Goal: Task Accomplishment & Management: Manage account settings

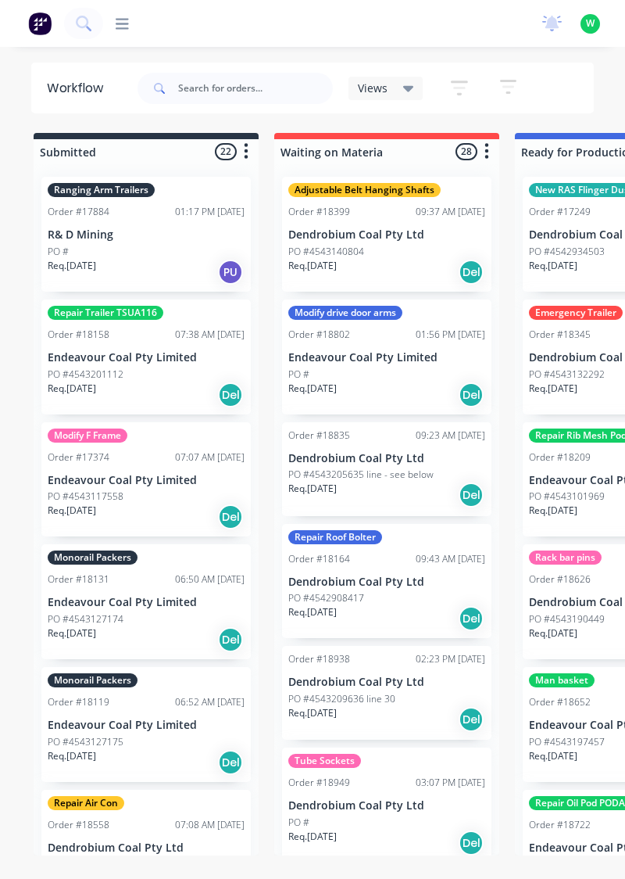
click at [123, 25] on icon at bounding box center [122, 23] width 13 height 15
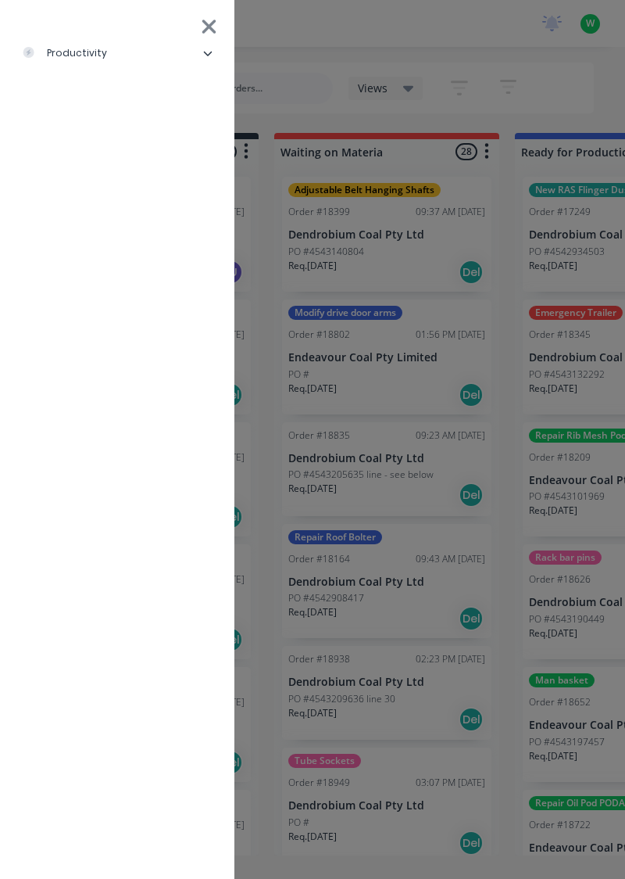
click at [114, 72] on li "productivity" at bounding box center [118, 53] width 210 height 39
click at [103, 214] on div "Timesheets" at bounding box center [76, 209] width 84 height 14
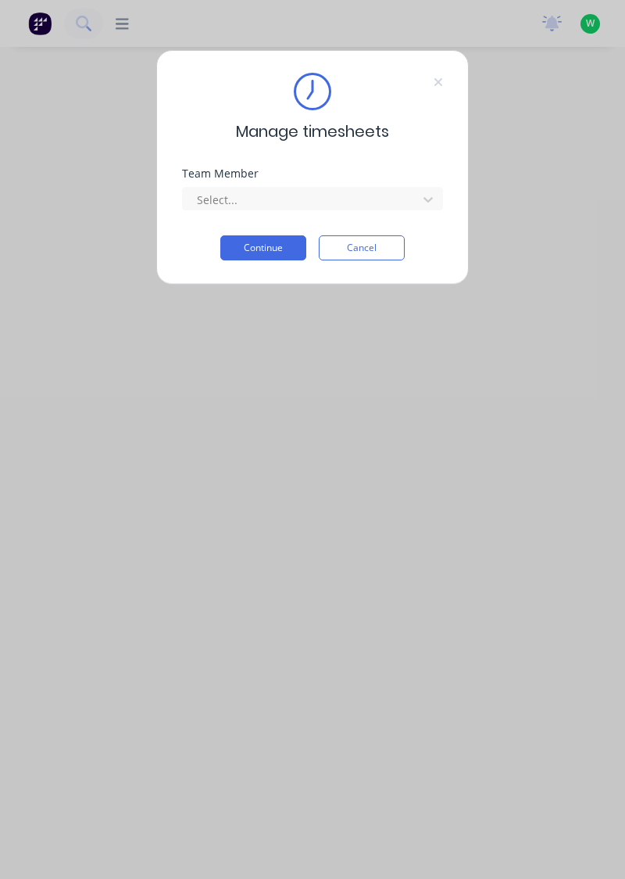
click at [264, 220] on div "Team Member Select..." at bounding box center [312, 201] width 261 height 67
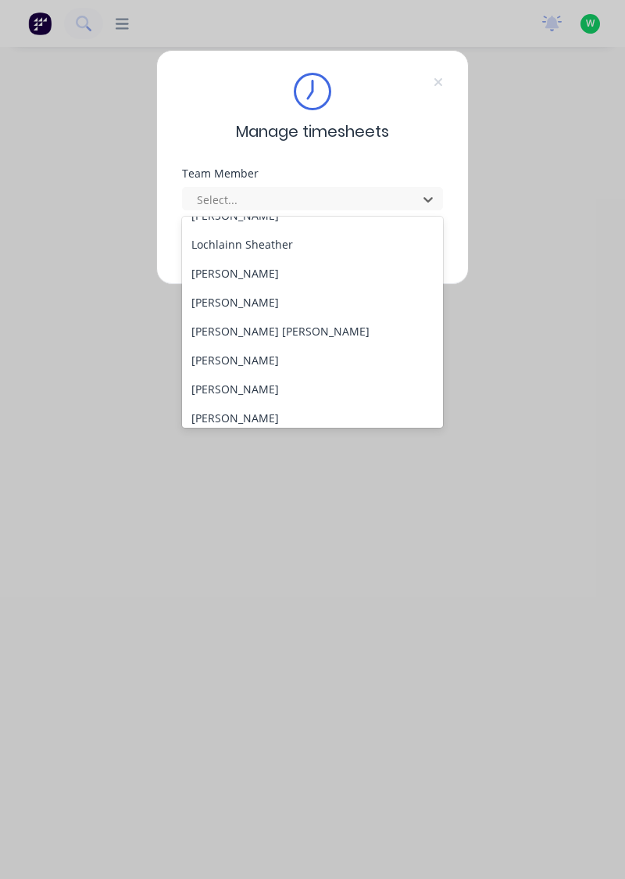
scroll to position [482, 0]
click at [264, 362] on div "[PERSON_NAME]" at bounding box center [313, 359] width 262 height 29
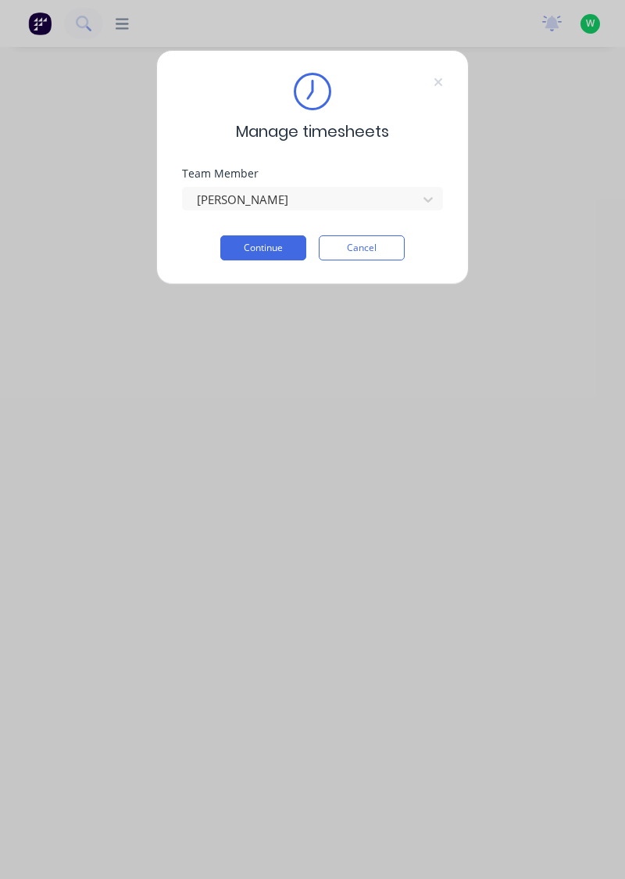
click at [271, 249] on button "Continue" at bounding box center [263, 247] width 86 height 25
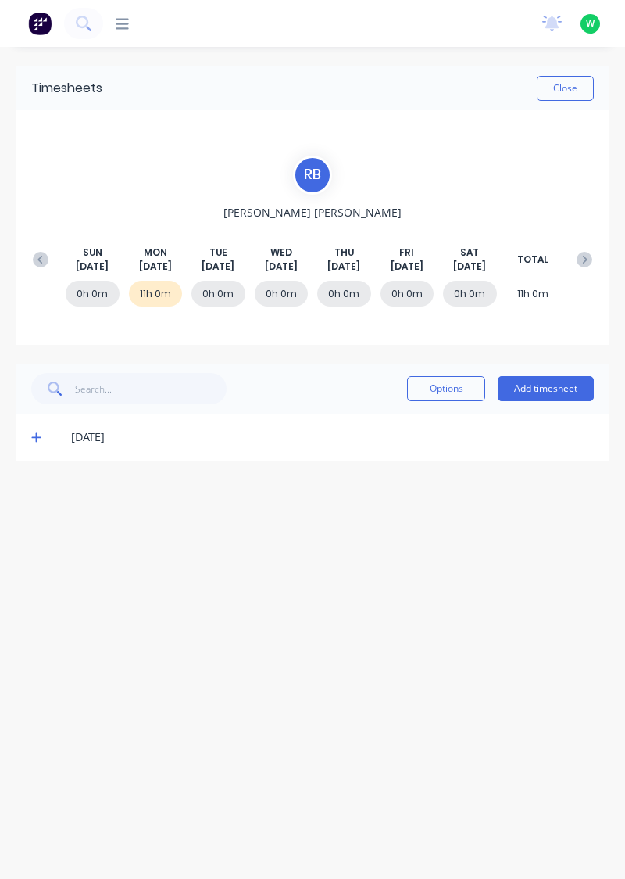
click at [558, 389] on button "Add timesheet" at bounding box center [546, 388] width 96 height 25
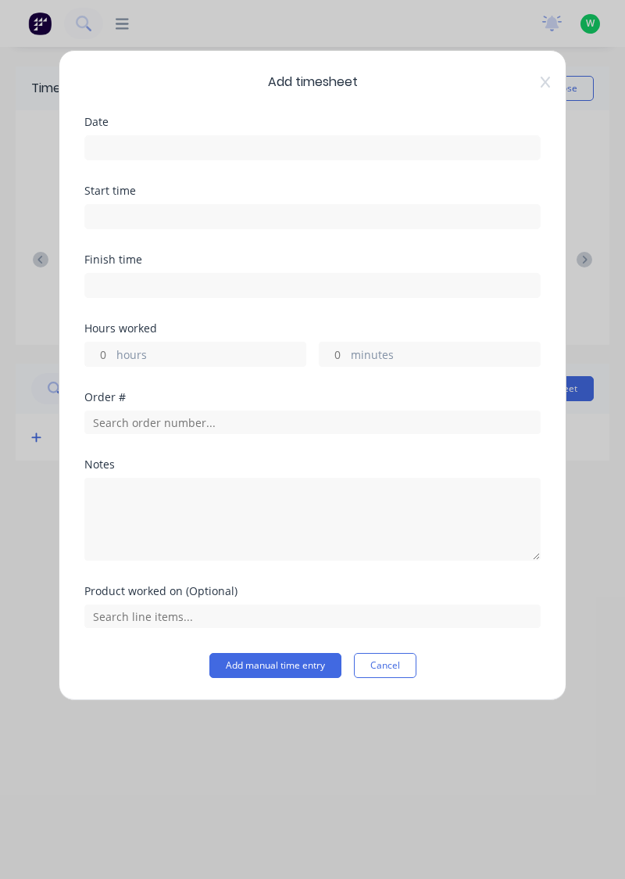
click at [224, 139] on input at bounding box center [312, 147] width 455 height 23
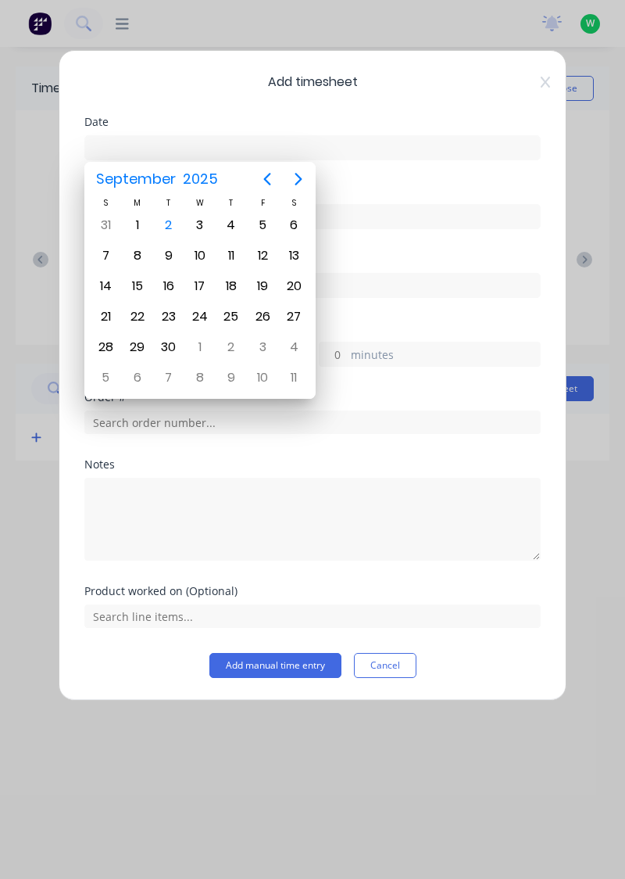
click at [167, 227] on div "2" at bounding box center [168, 224] width 23 height 23
type input "02/09/2025"
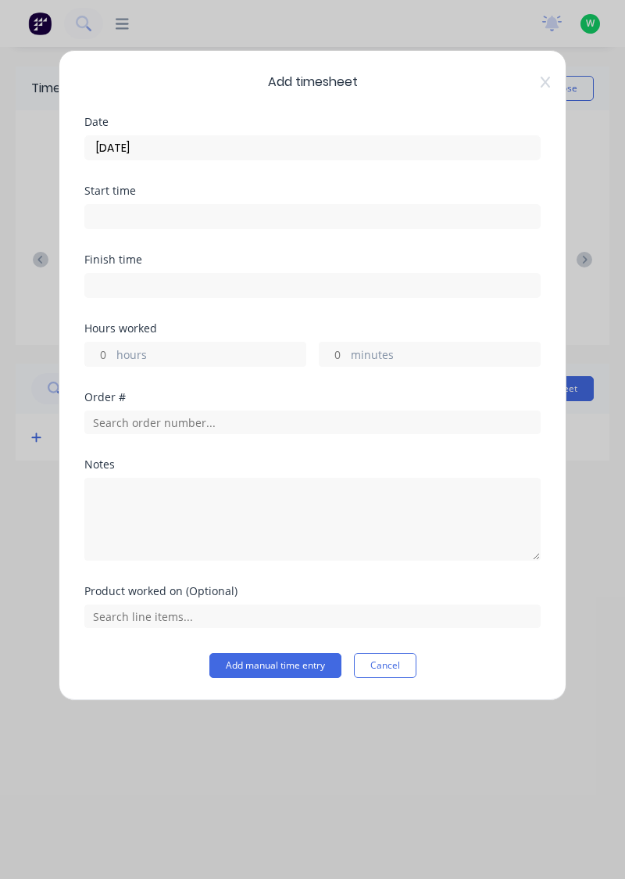
click at [99, 355] on input "hours" at bounding box center [98, 353] width 27 height 23
type input "4"
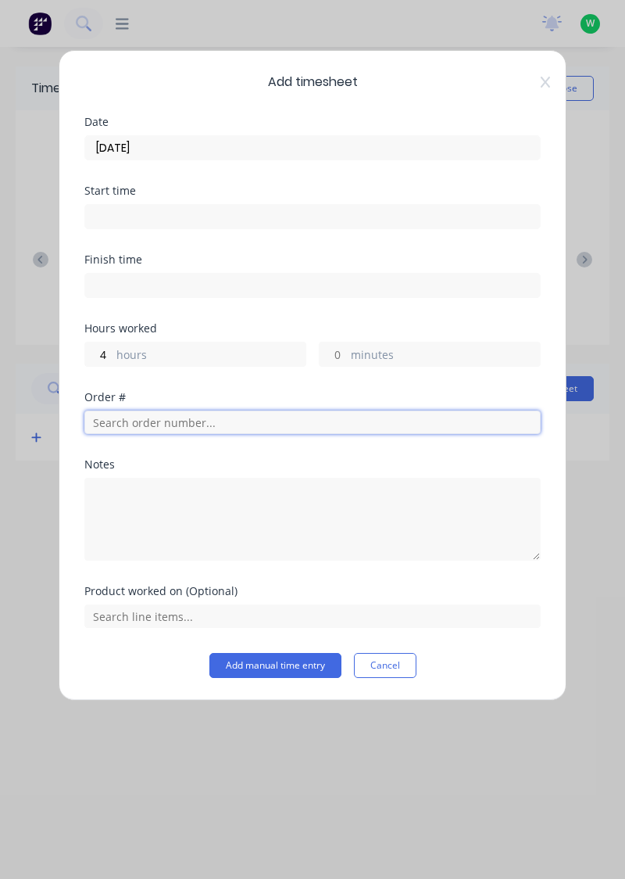
click at [170, 424] on input "text" at bounding box center [312, 421] width 457 height 23
type input "19062"
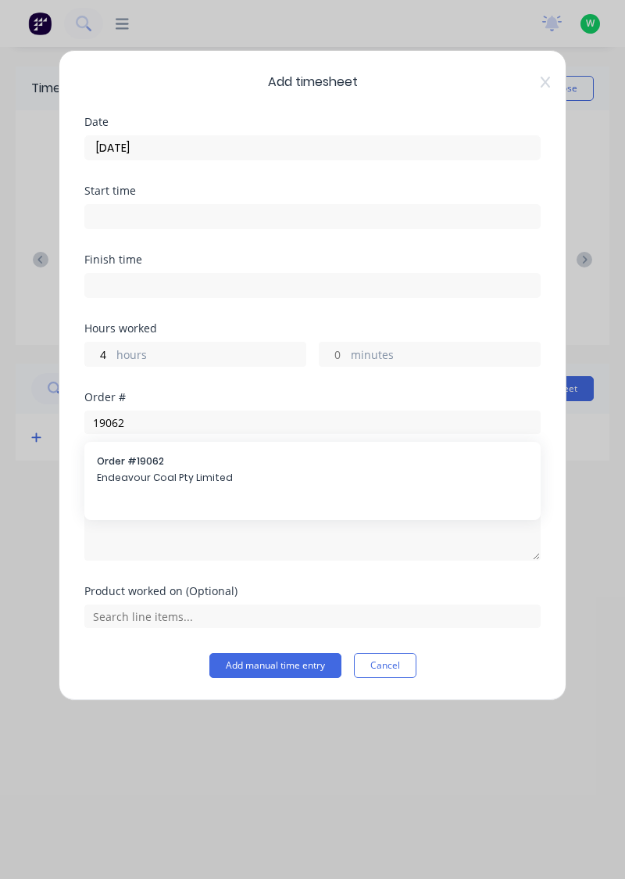
click at [167, 478] on span "Endeavour Coal Pty Limited" at bounding box center [313, 478] width 432 height 14
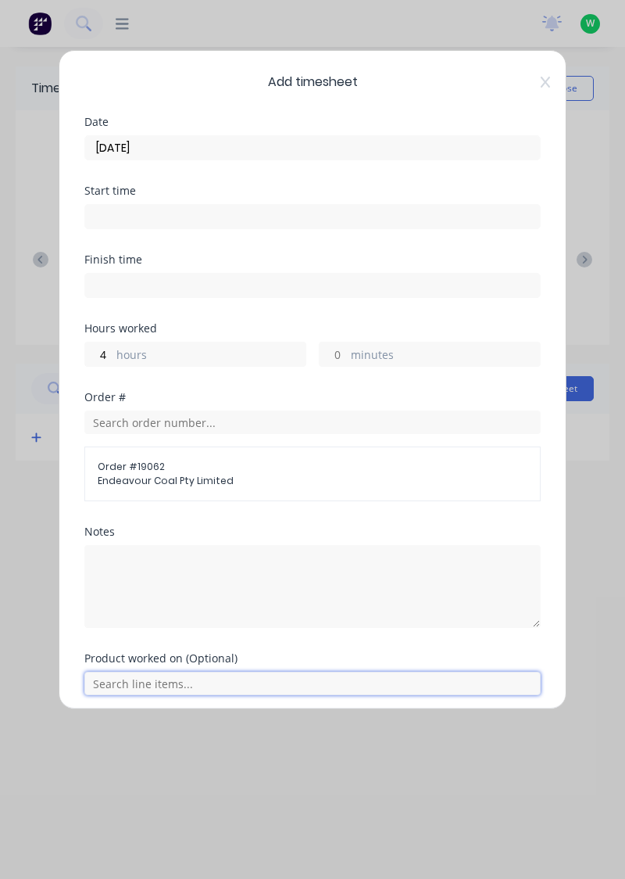
click at [188, 686] on input "text" at bounding box center [312, 683] width 457 height 23
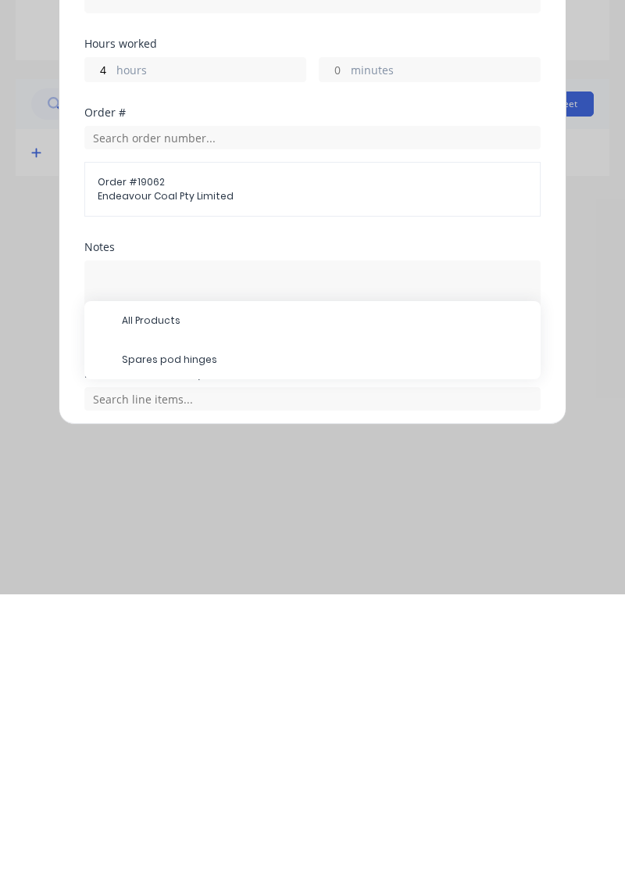
click at [196, 646] on span "Spares pod hinges" at bounding box center [325, 644] width 407 height 14
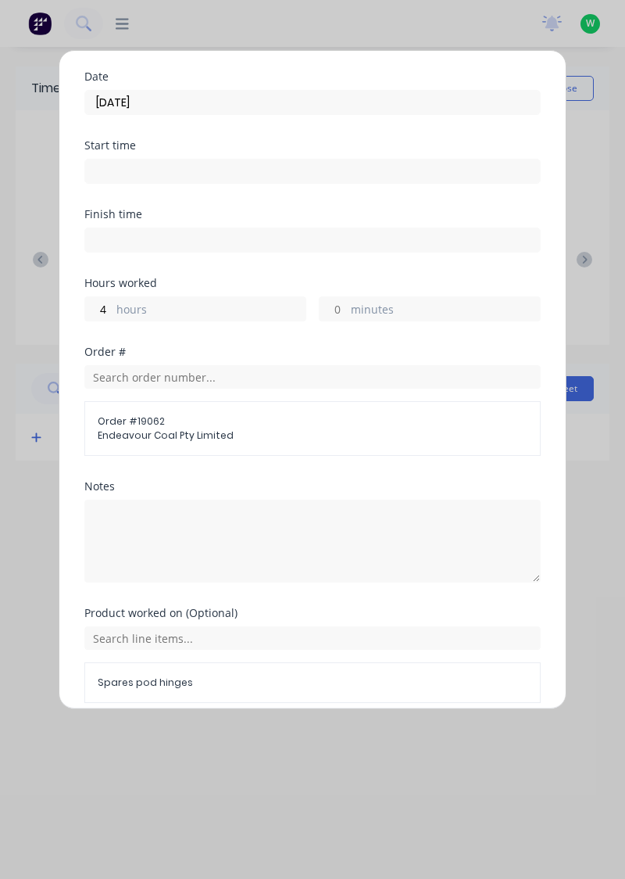
scroll to position [107, 0]
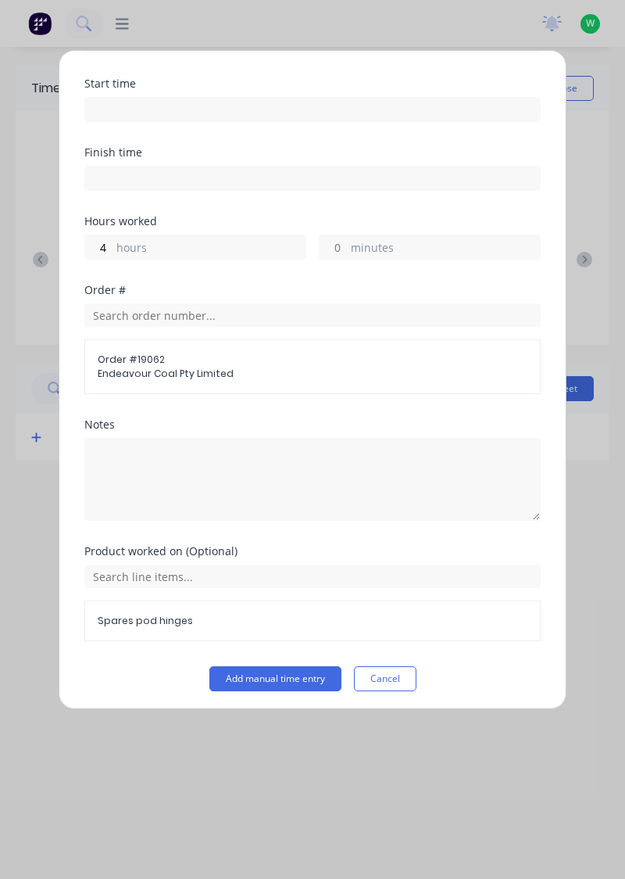
click at [303, 672] on button "Add manual time entry" at bounding box center [276, 678] width 132 height 25
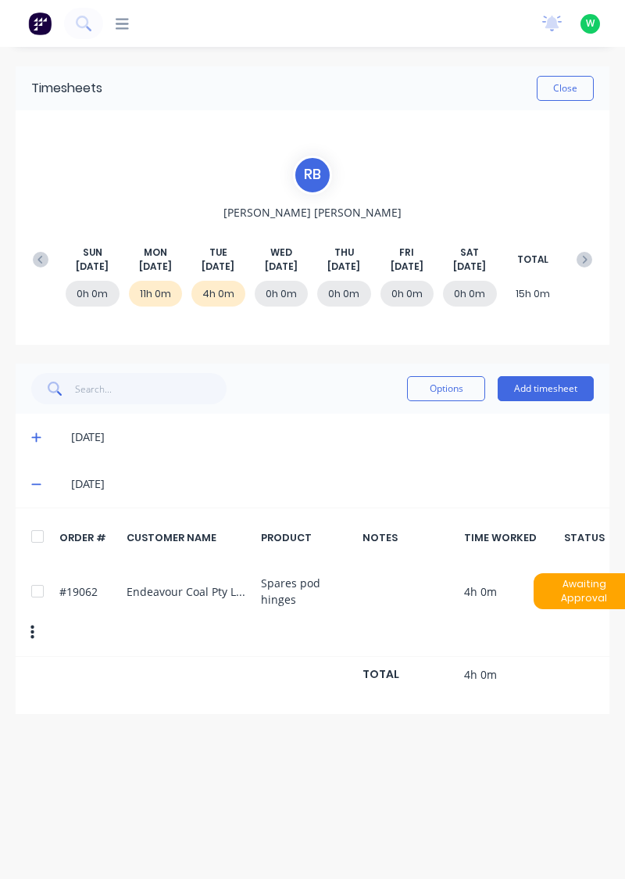
click at [541, 393] on button "Add timesheet" at bounding box center [546, 388] width 96 height 25
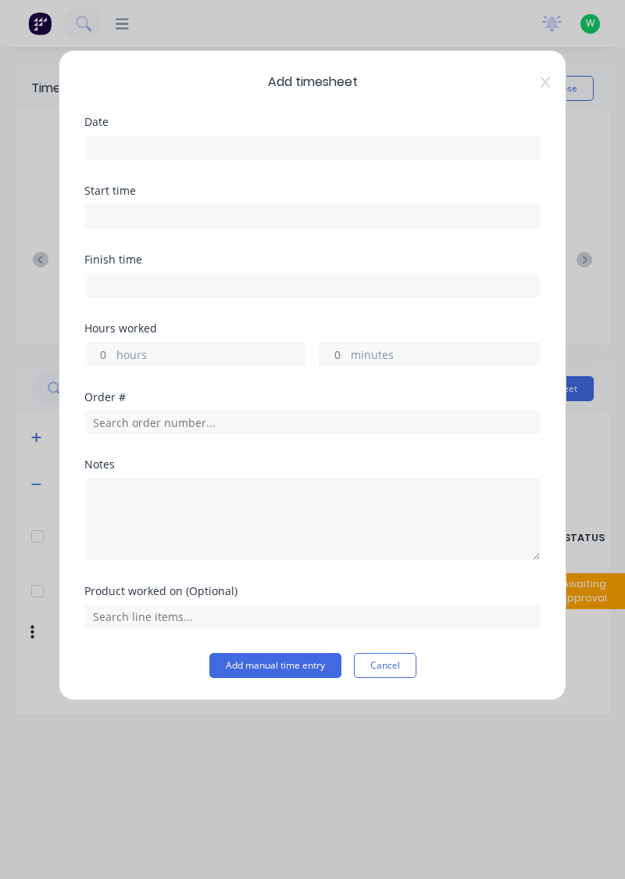
click at [160, 152] on input at bounding box center [312, 147] width 455 height 23
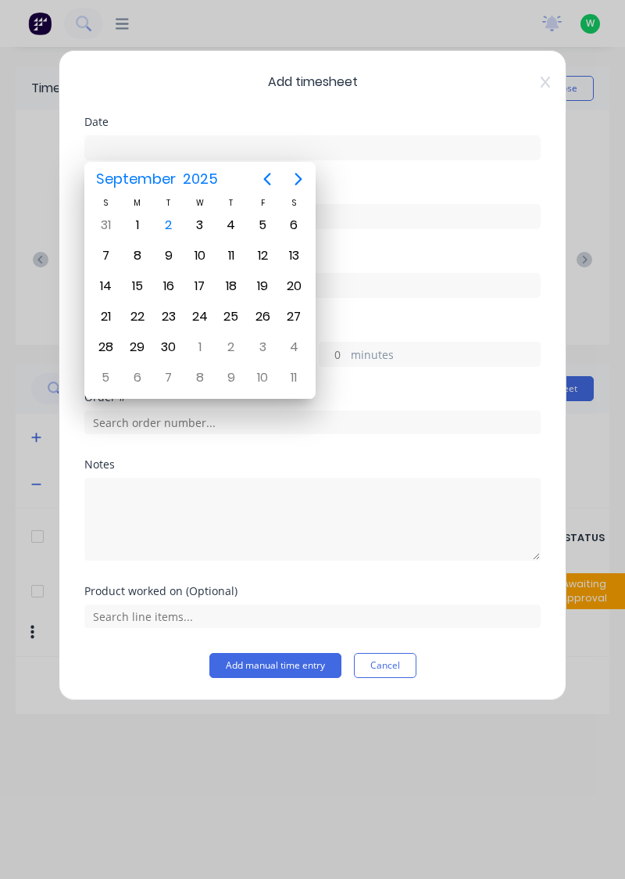
click at [173, 234] on div "2" at bounding box center [168, 224] width 23 height 23
type input "02/09/2025"
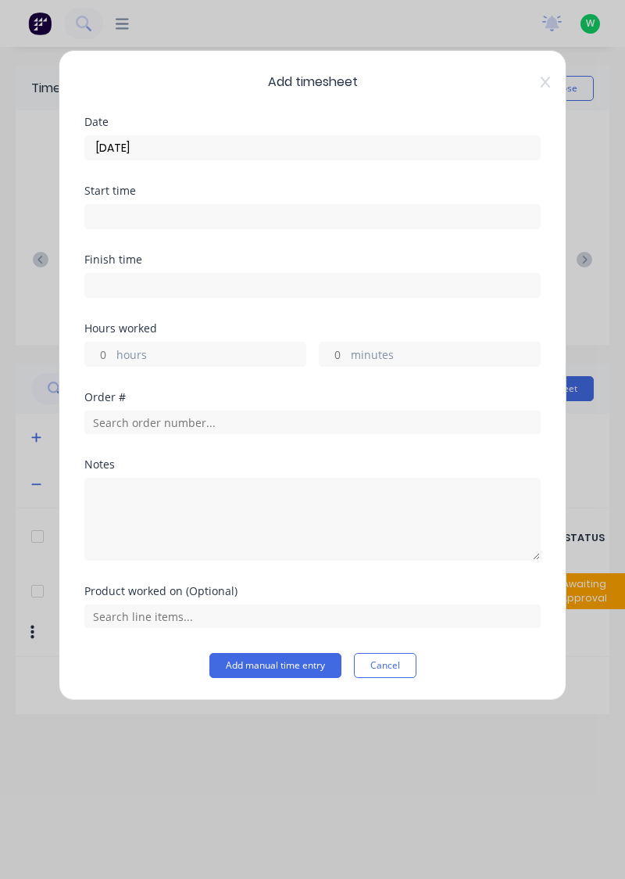
click at [100, 352] on input "hours" at bounding box center [98, 353] width 27 height 23
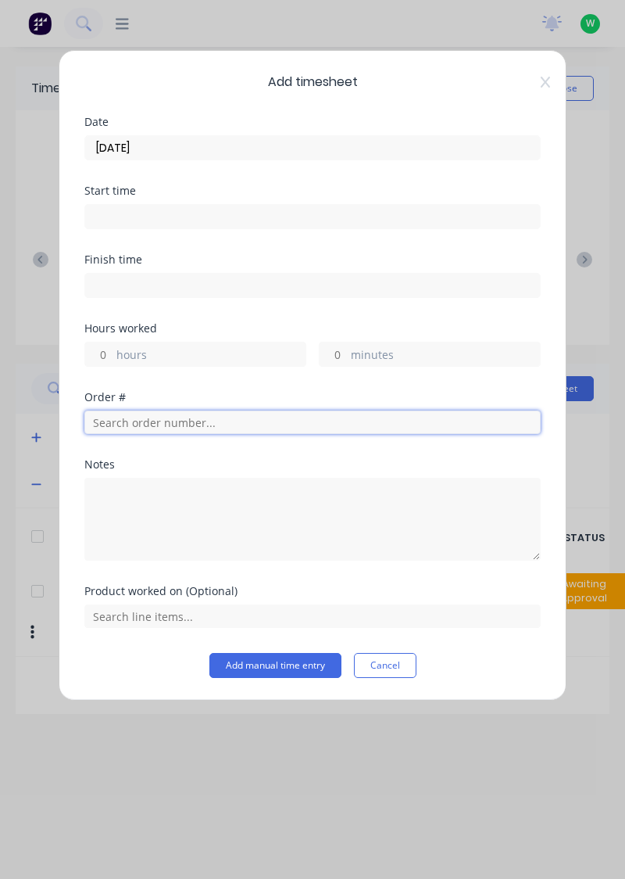
click at [159, 424] on input "text" at bounding box center [312, 421] width 457 height 23
type input "17483"
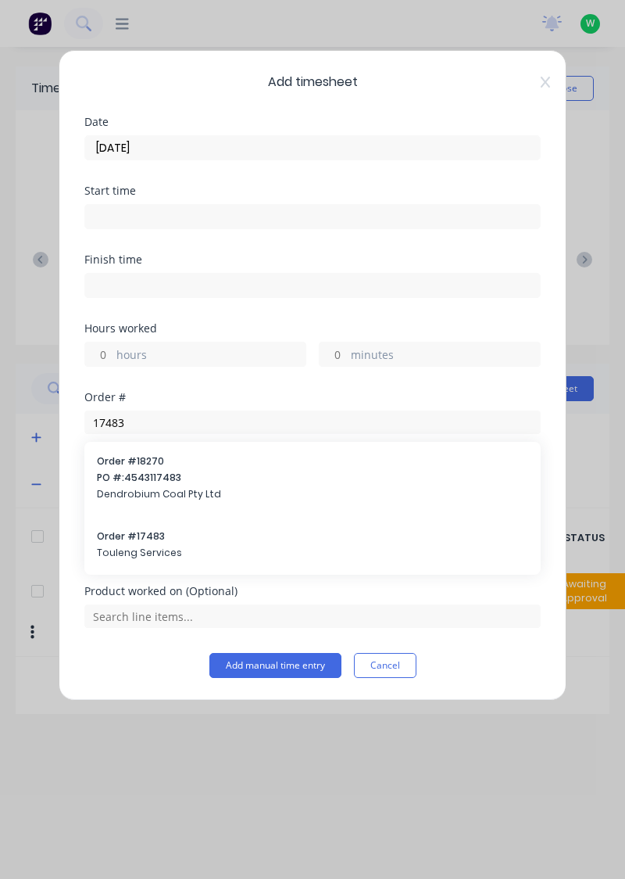
click at [144, 547] on span "Touleng Services" at bounding box center [313, 553] width 432 height 14
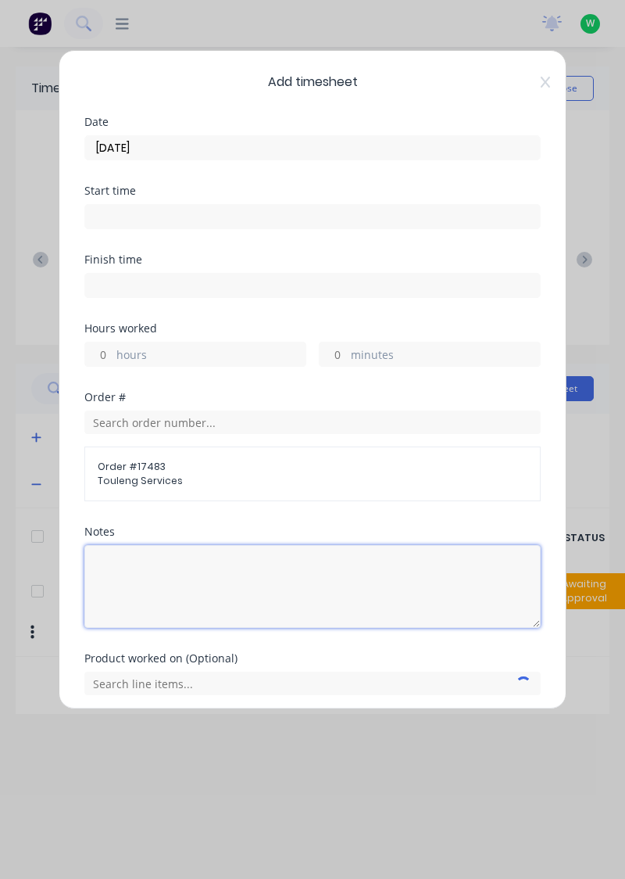
click at [189, 571] on textarea at bounding box center [312, 586] width 457 height 83
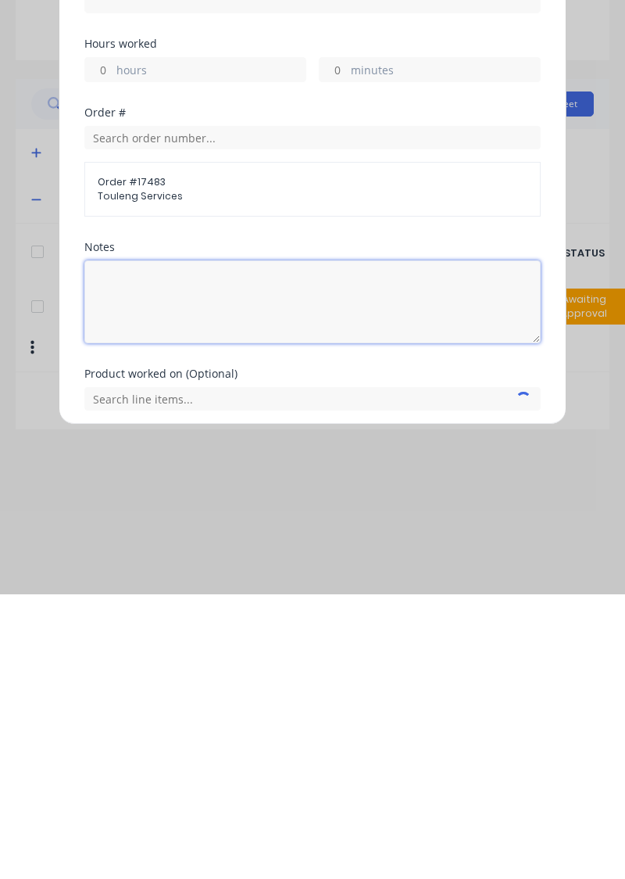
scroll to position [2, 0]
type textarea "Ramps for sand blasting concrete slab"
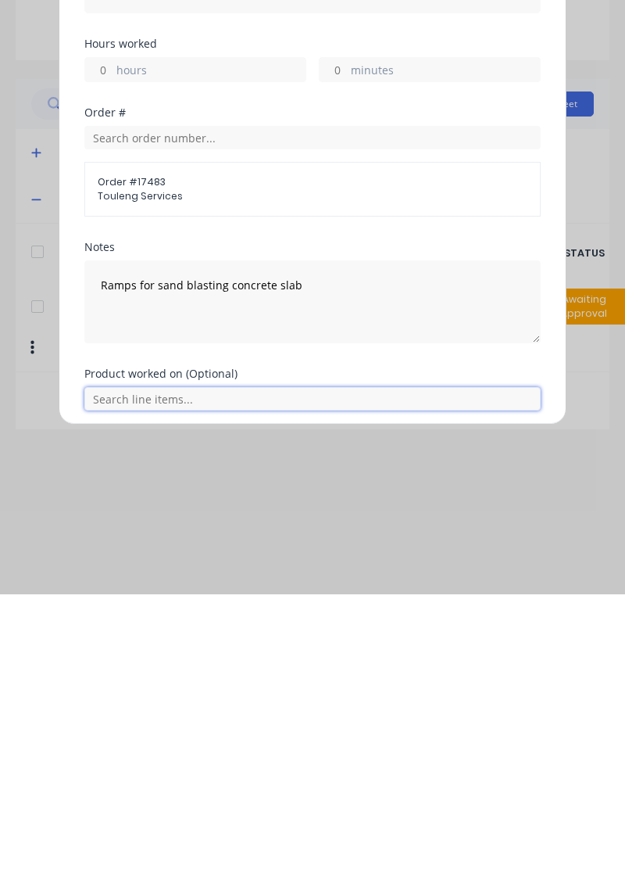
click at [160, 682] on input "text" at bounding box center [312, 683] width 457 height 23
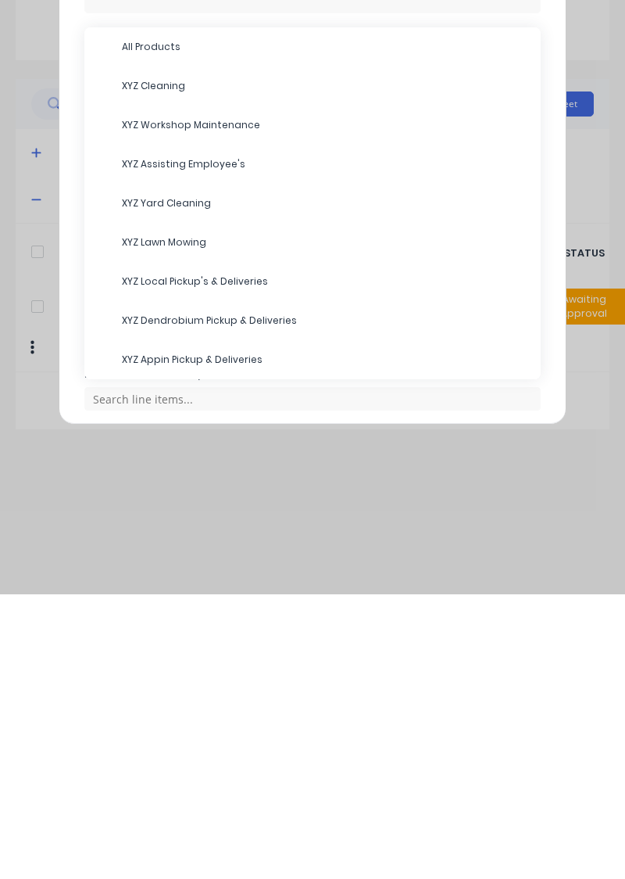
click at [220, 410] on span "XYZ Workshop Maintenance" at bounding box center [325, 410] width 407 height 14
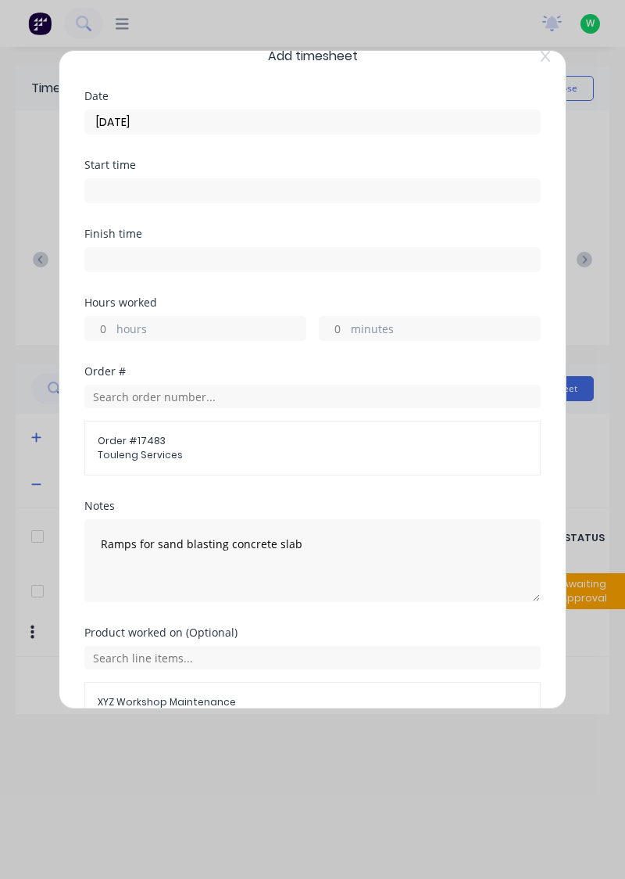
scroll to position [107, 0]
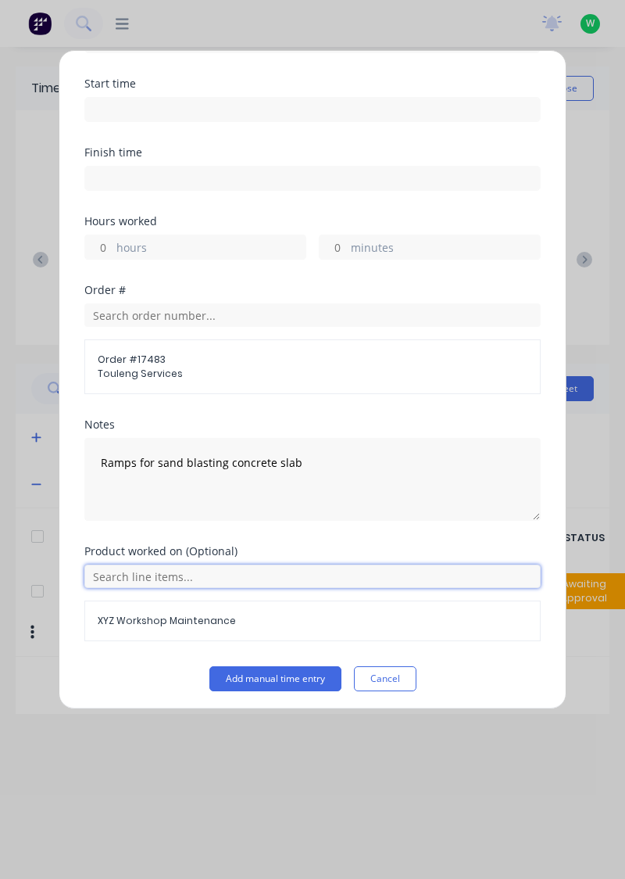
click at [205, 578] on input "text" at bounding box center [312, 575] width 457 height 23
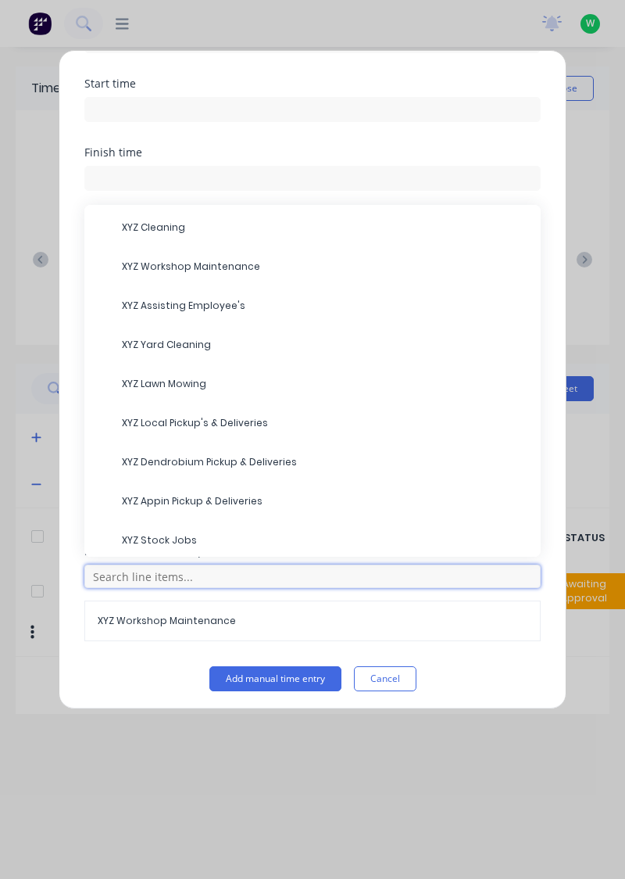
scroll to position [16, 0]
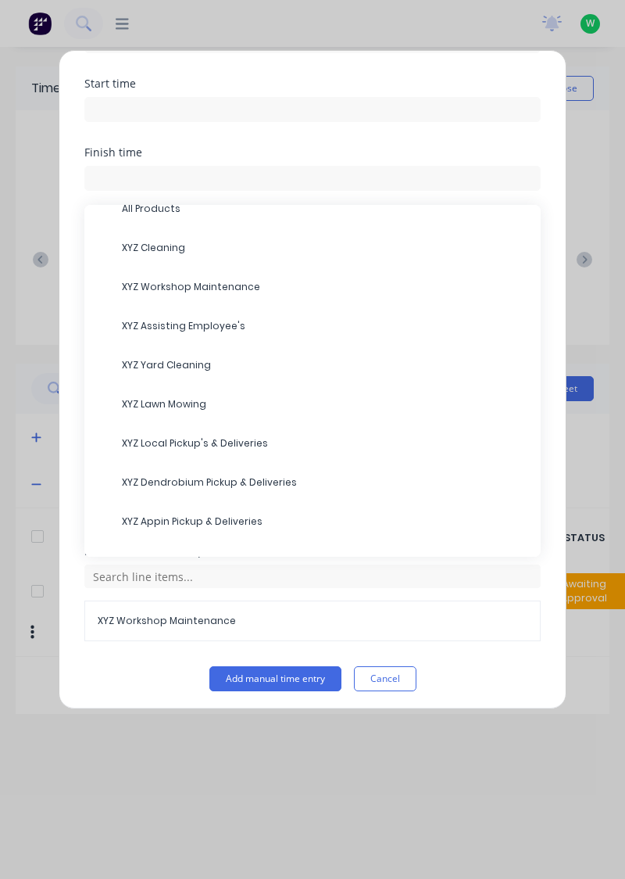
click at [223, 289] on span "XYZ Workshop Maintenance" at bounding box center [325, 287] width 407 height 14
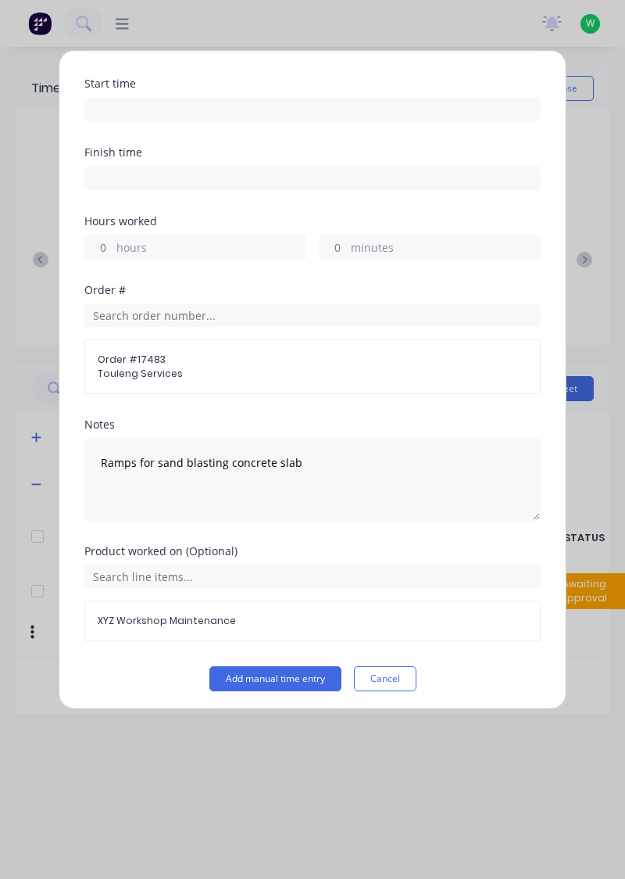
scroll to position [58, 0]
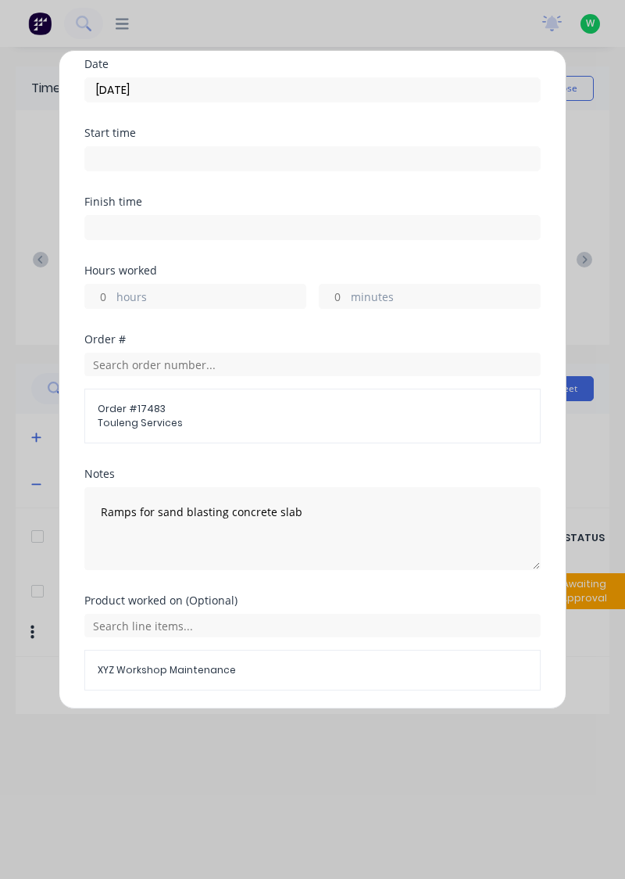
click at [298, 724] on button "Add manual time entry" at bounding box center [276, 727] width 132 height 25
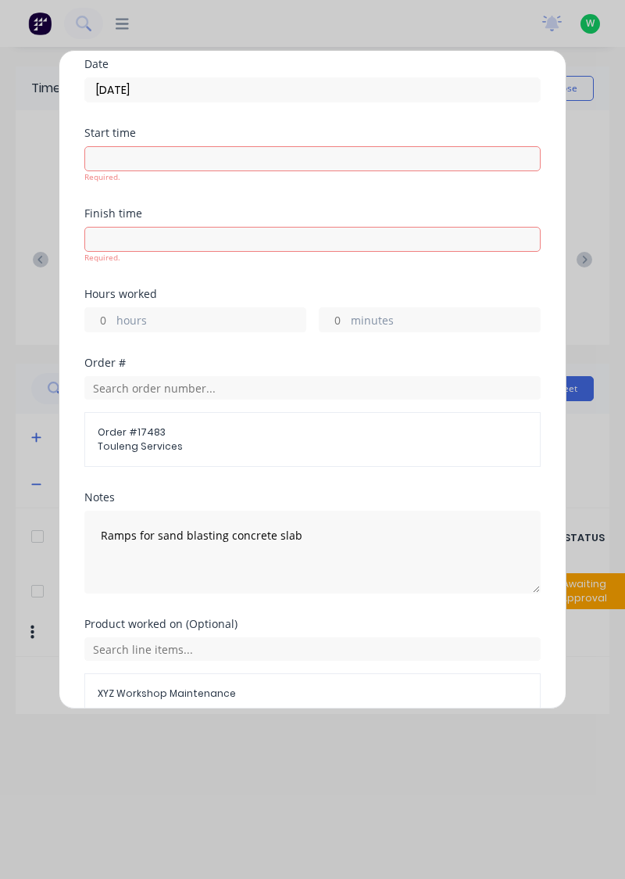
scroll to position [0, 0]
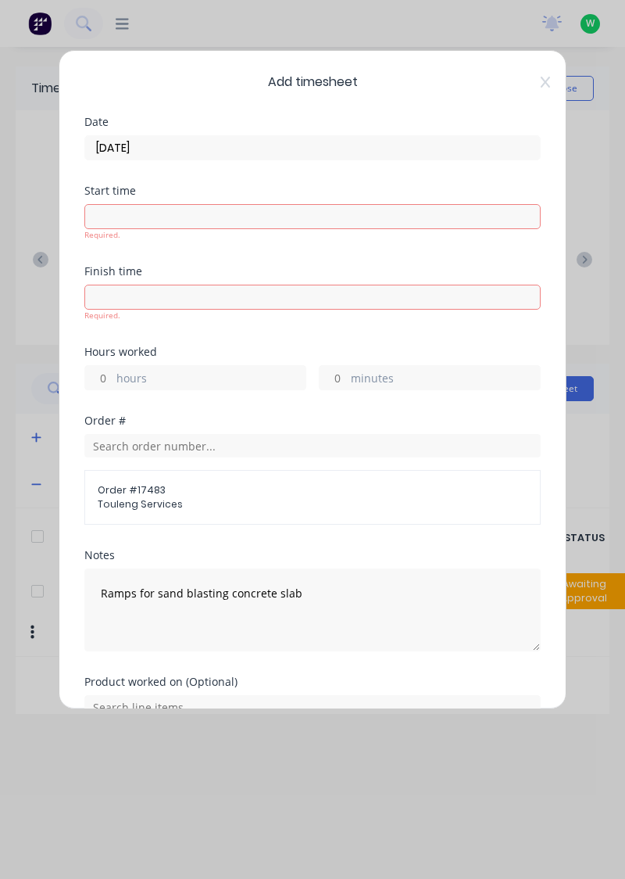
click at [104, 382] on input "hours" at bounding box center [98, 377] width 27 height 23
type input "4"
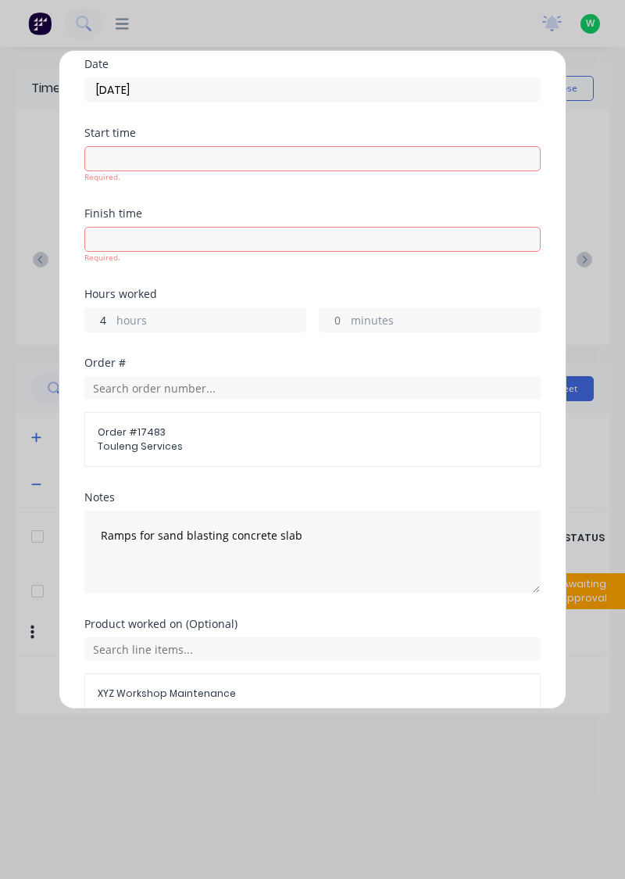
scroll to position [81, 0]
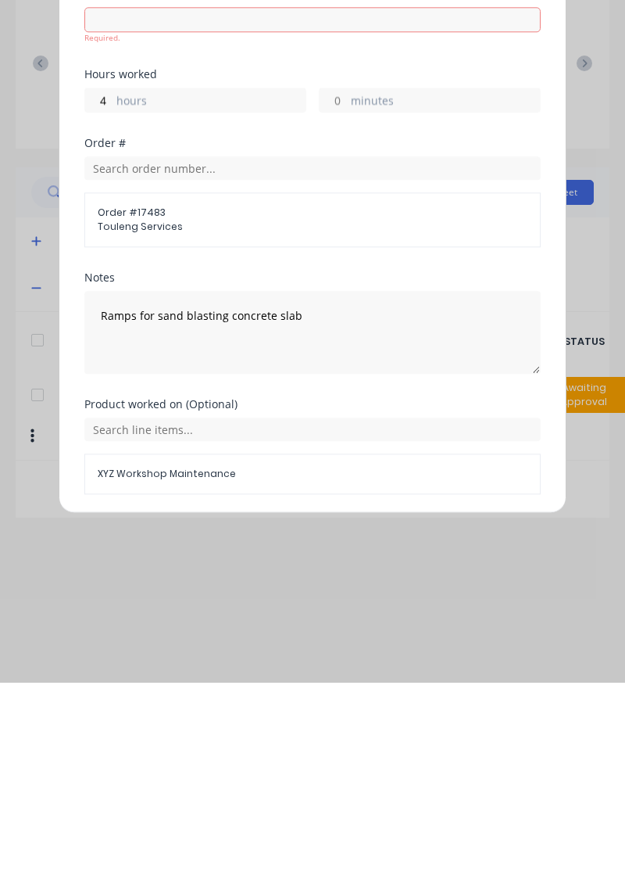
click at [296, 728] on button "Add manual time entry" at bounding box center [276, 727] width 132 height 25
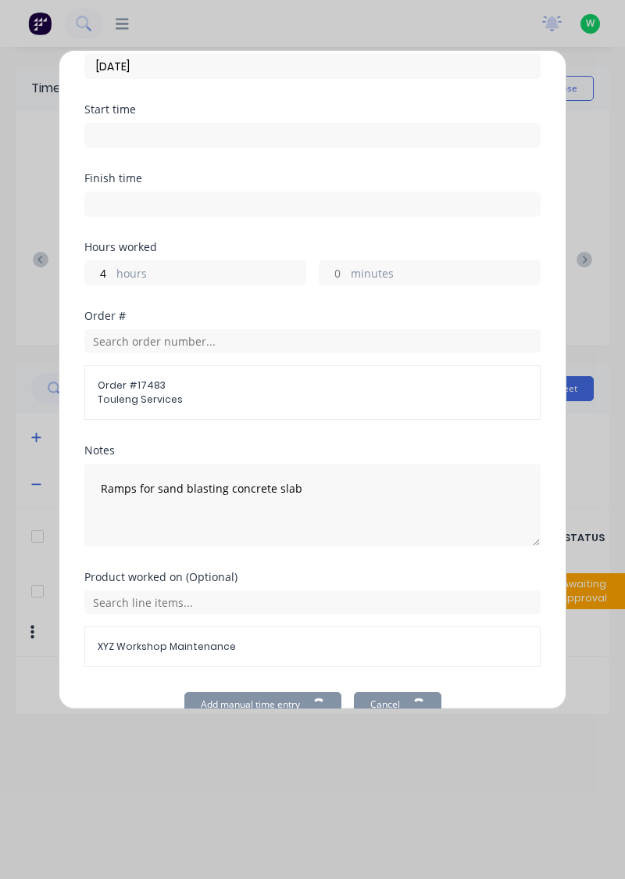
scroll to position [0, 0]
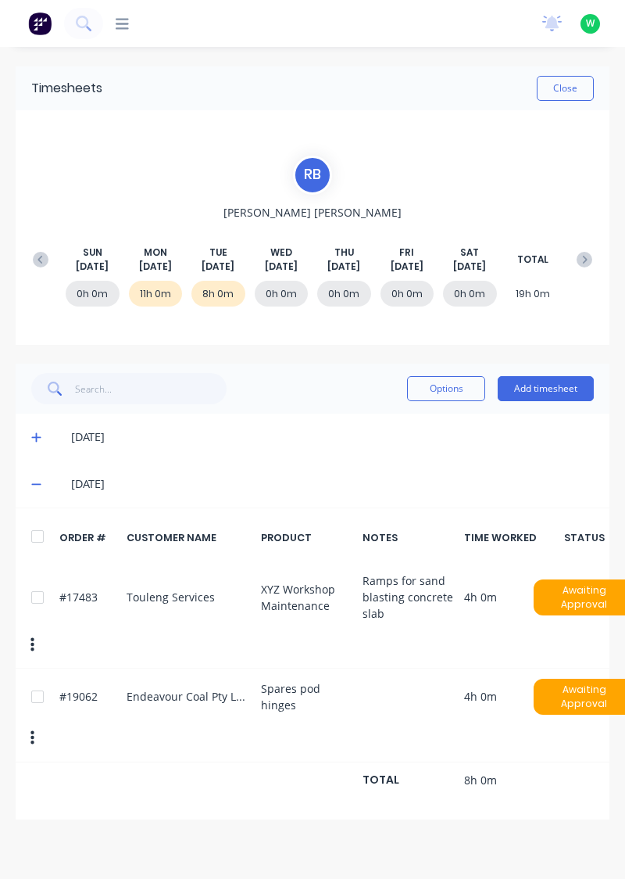
click at [556, 390] on button "Add timesheet" at bounding box center [546, 388] width 96 height 25
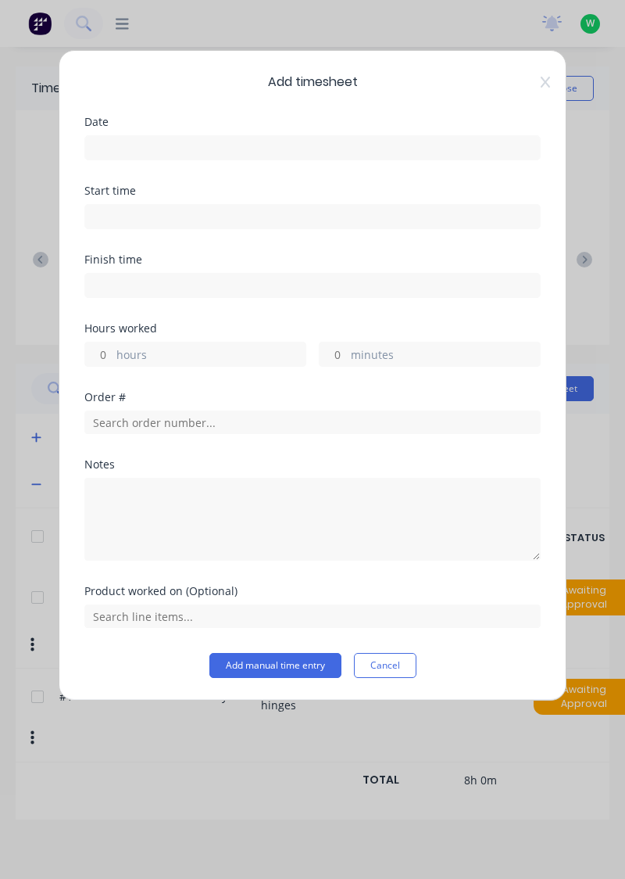
click at [102, 356] on input "hours" at bounding box center [98, 353] width 27 height 23
type input "3"
click at [174, 152] on input at bounding box center [312, 147] width 455 height 23
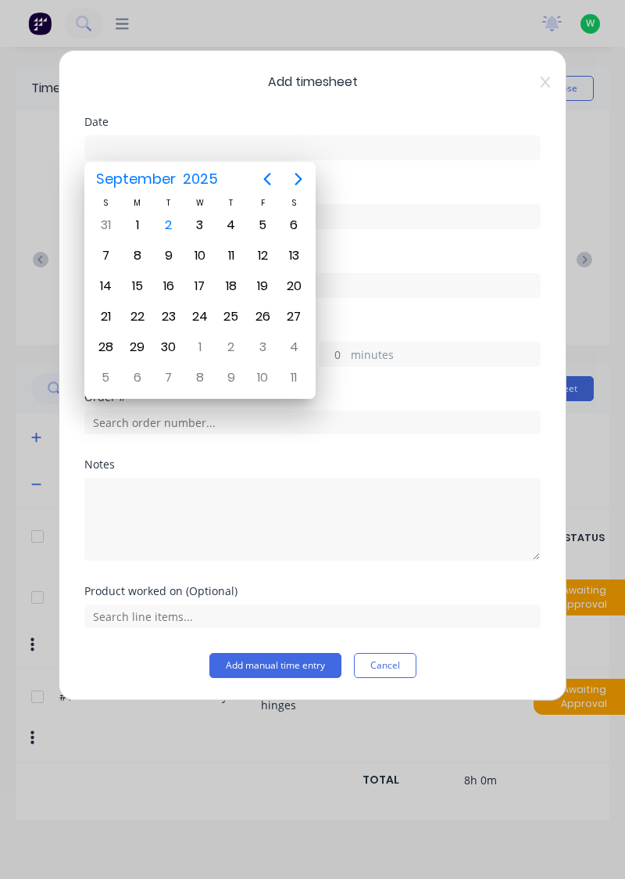
click at [177, 227] on div "2" at bounding box center [168, 224] width 23 height 23
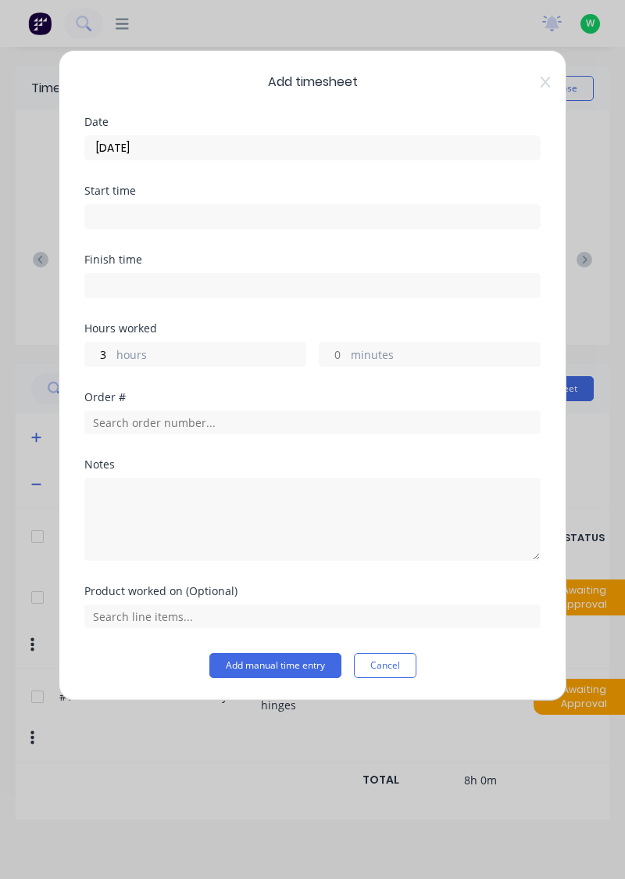
type input "02/09/2025"
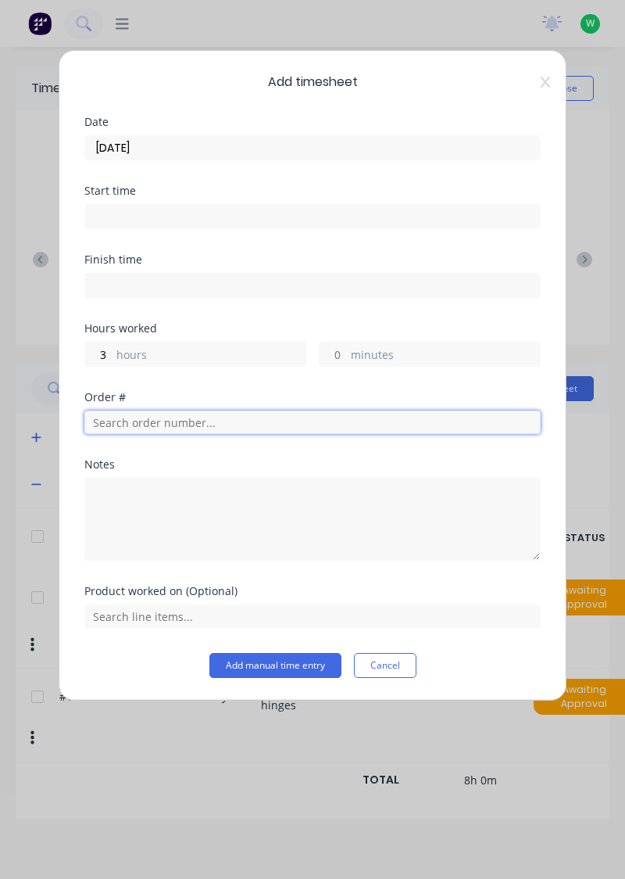
click at [168, 424] on input "text" at bounding box center [312, 421] width 457 height 23
type input "18721"
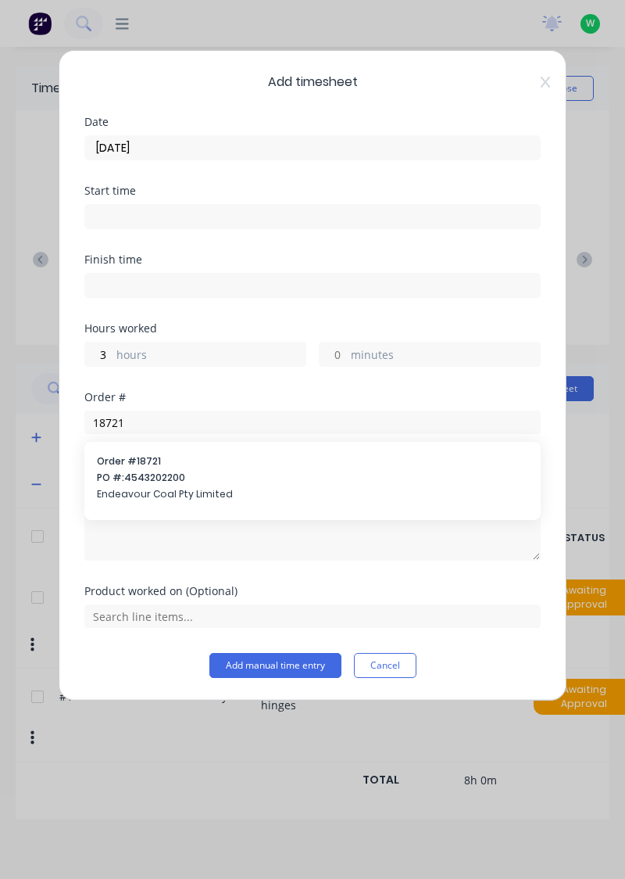
click at [158, 483] on div "Order # 18721 PO #: 4543202200 Endeavour Coal Pty Limited" at bounding box center [313, 479] width 432 height 50
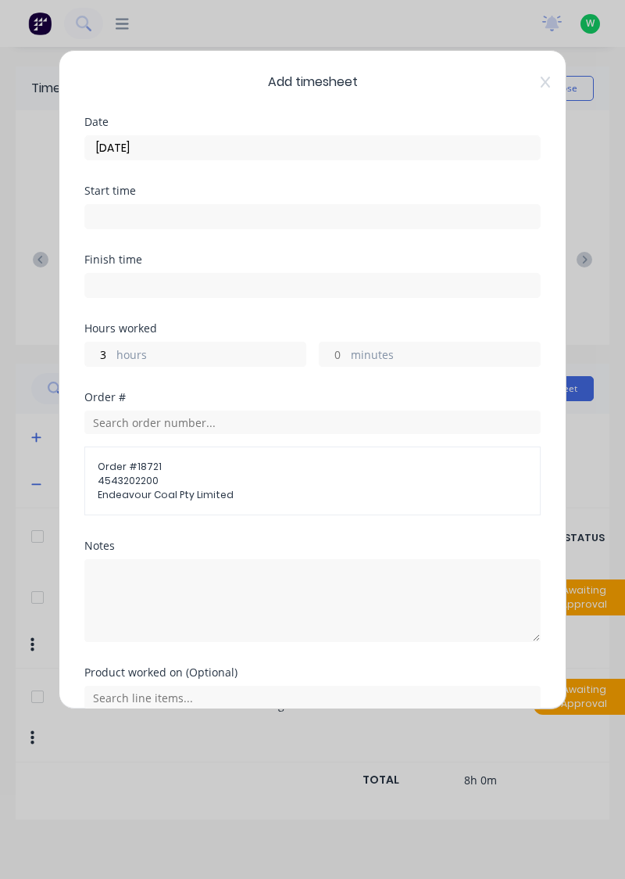
scroll to position [20, 0]
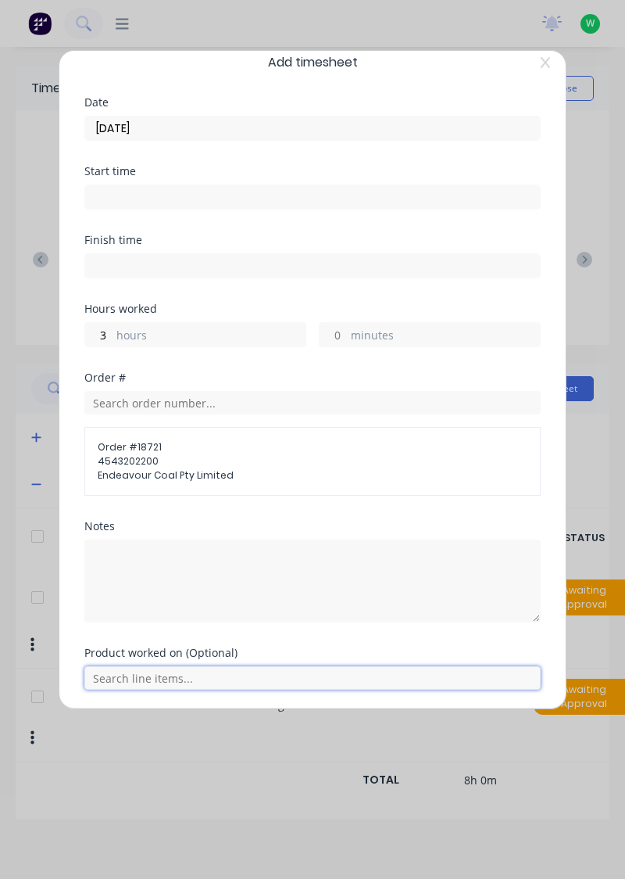
click at [174, 682] on input "text" at bounding box center [312, 677] width 457 height 23
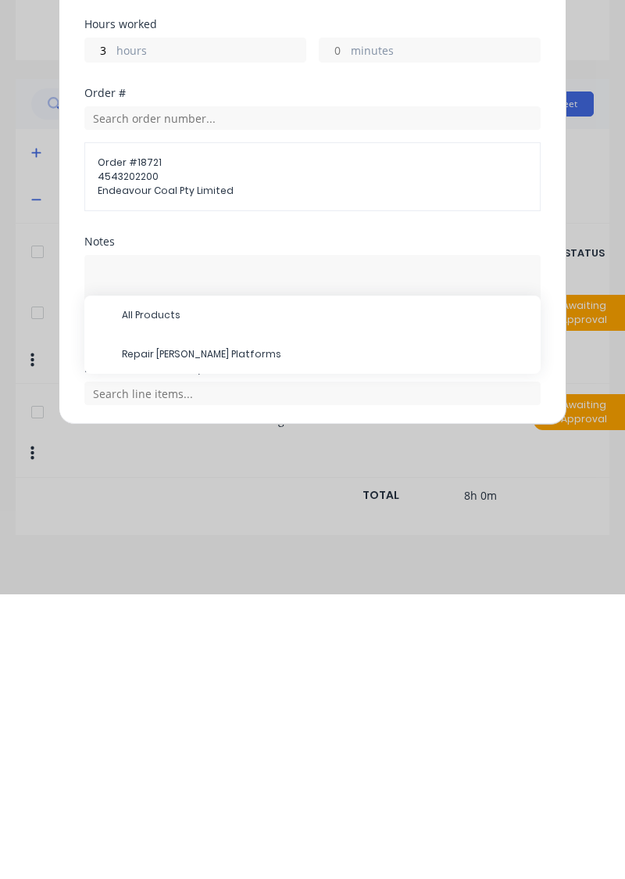
click at [210, 639] on span "Repair Joy Miner Platforms" at bounding box center [325, 639] width 407 height 14
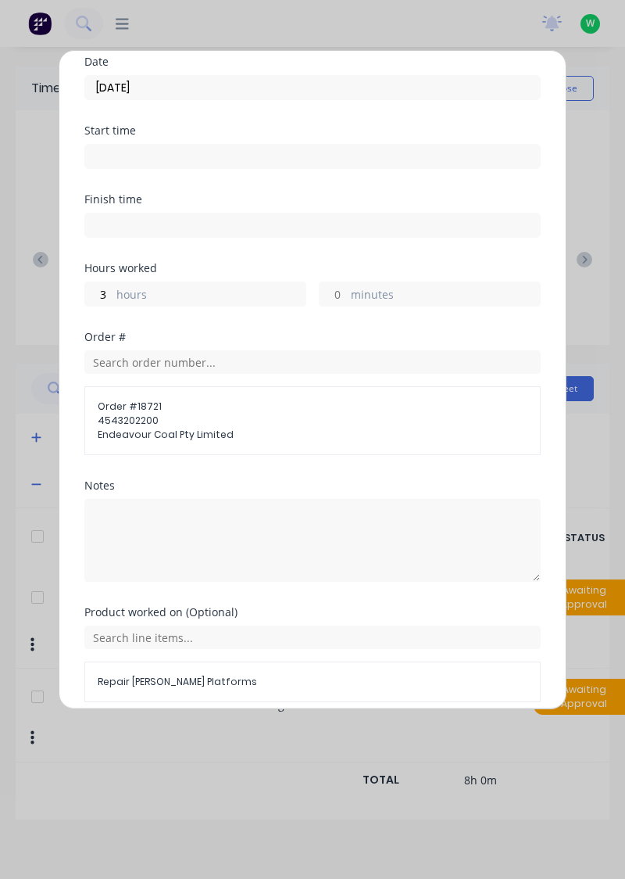
scroll to position [72, 0]
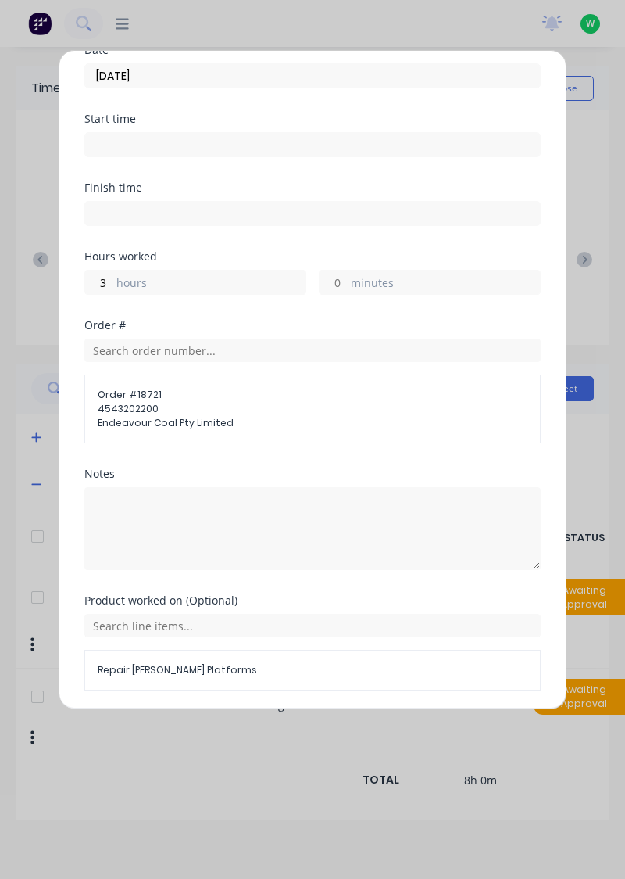
click at [296, 727] on button "Add manual time entry" at bounding box center [276, 727] width 132 height 25
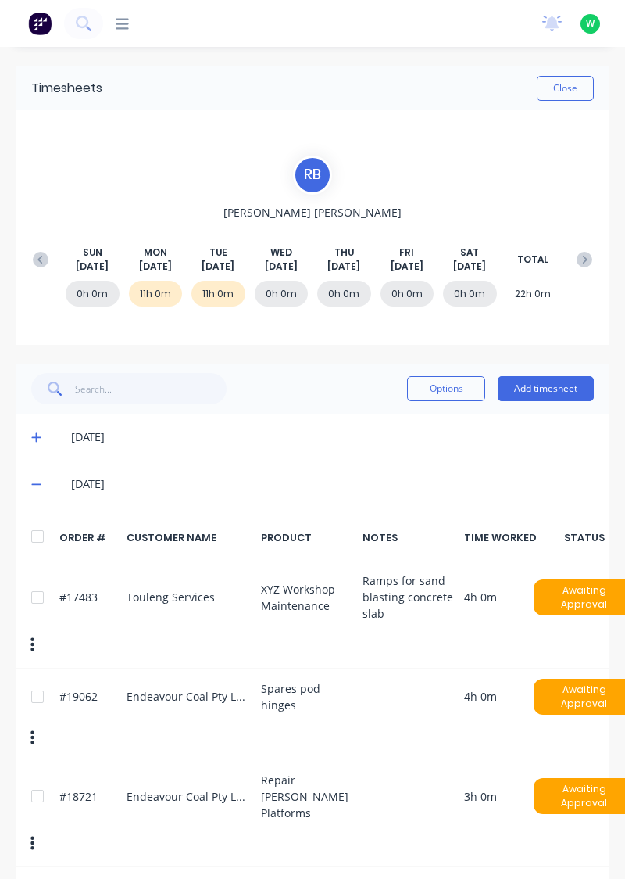
click at [570, 91] on button "Close" at bounding box center [565, 88] width 57 height 25
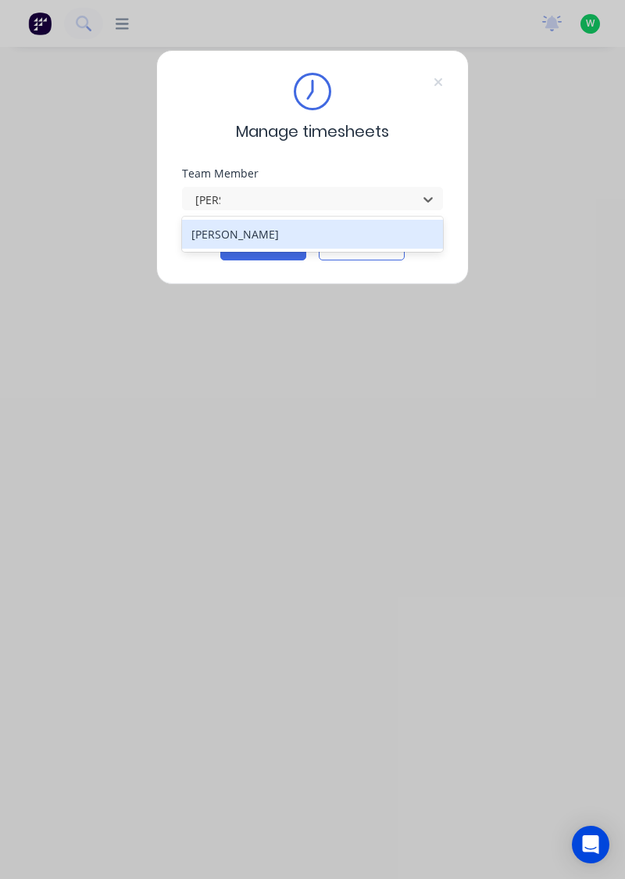
click at [206, 237] on div "[PERSON_NAME]" at bounding box center [313, 234] width 262 height 29
type input "[PERSON_NAME]"
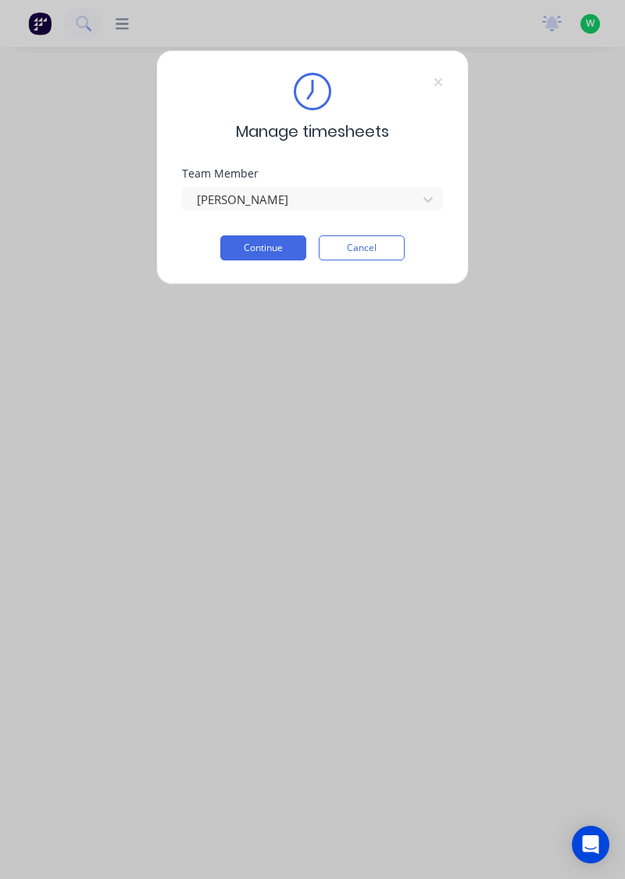
click at [246, 247] on button "Continue" at bounding box center [263, 247] width 86 height 25
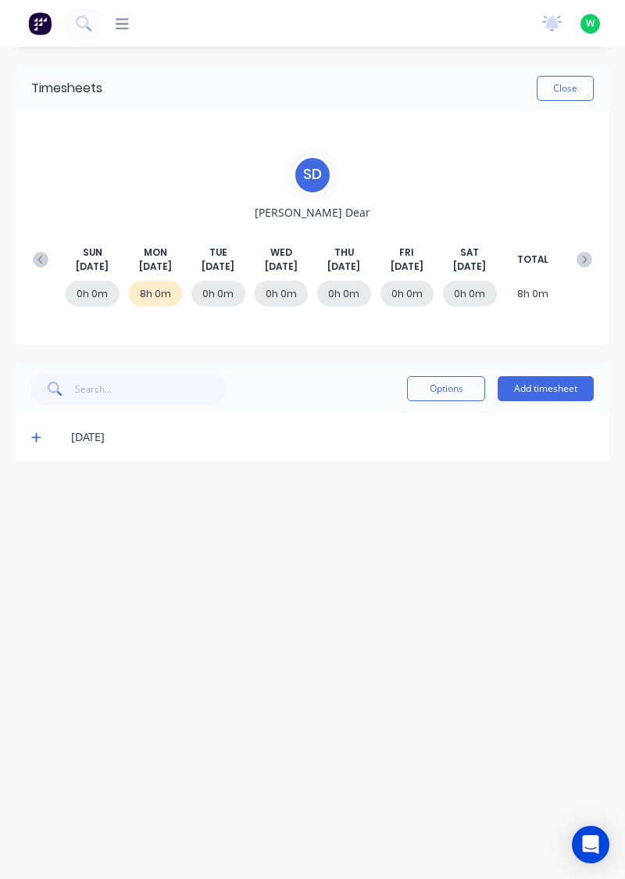
click at [39, 432] on icon at bounding box center [36, 437] width 10 height 11
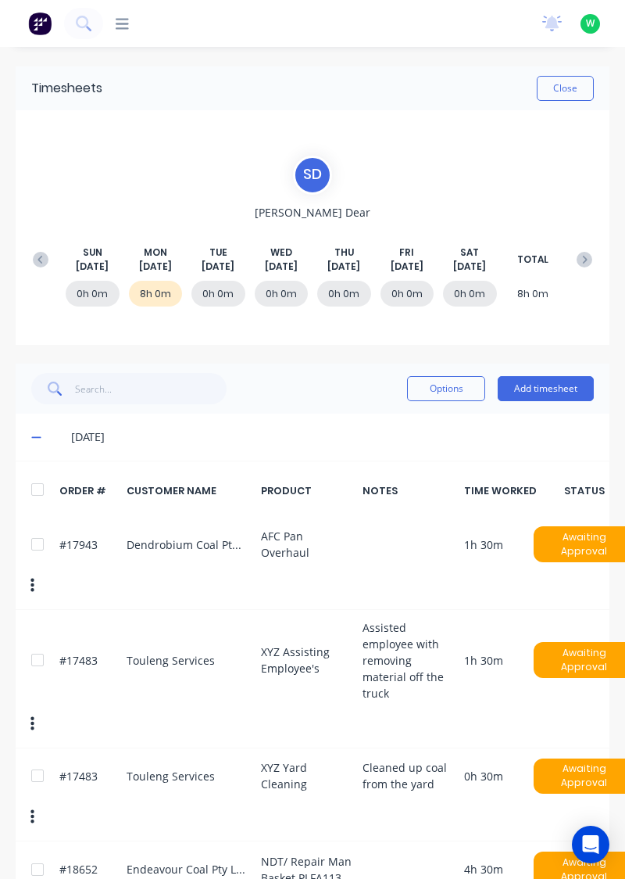
scroll to position [39, 0]
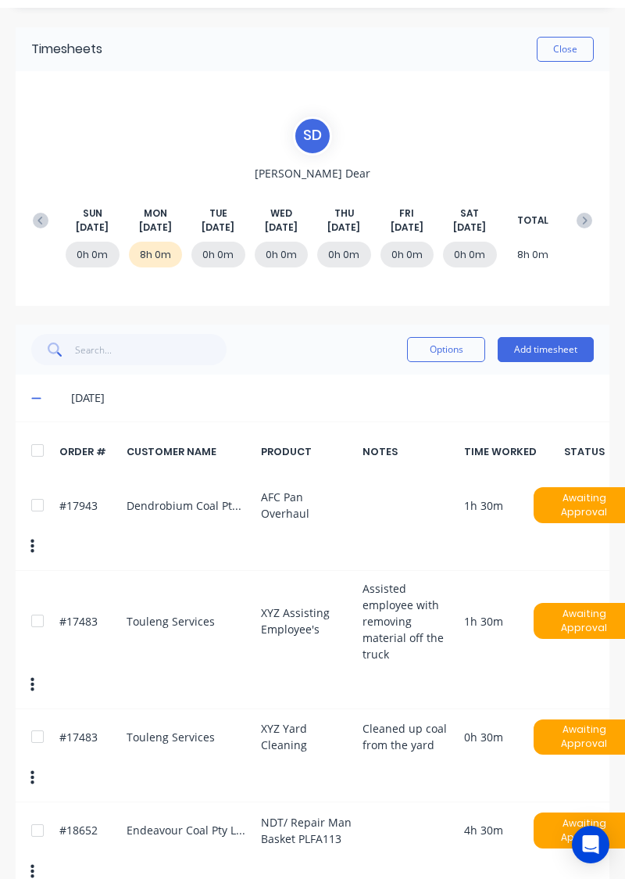
click at [547, 351] on button "Add timesheet" at bounding box center [546, 349] width 96 height 25
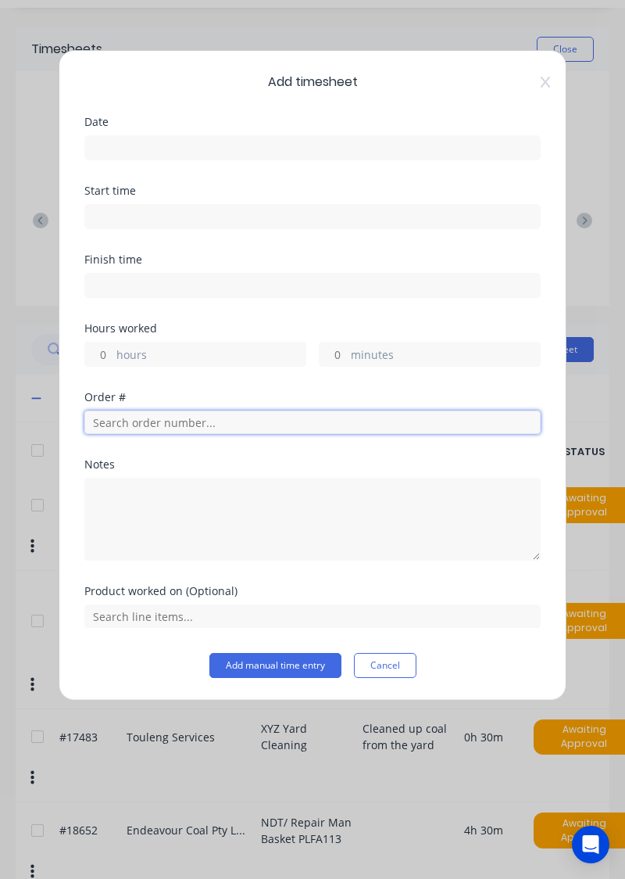
click at [349, 416] on input "text" at bounding box center [312, 421] width 457 height 23
type input "18652"
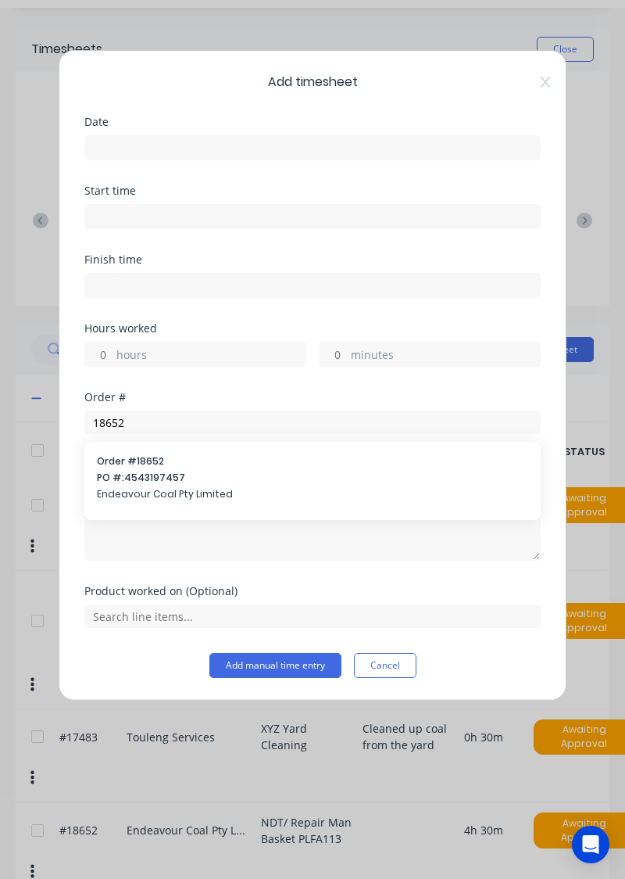
click at [106, 465] on span "Order # 18652" at bounding box center [313, 461] width 432 height 14
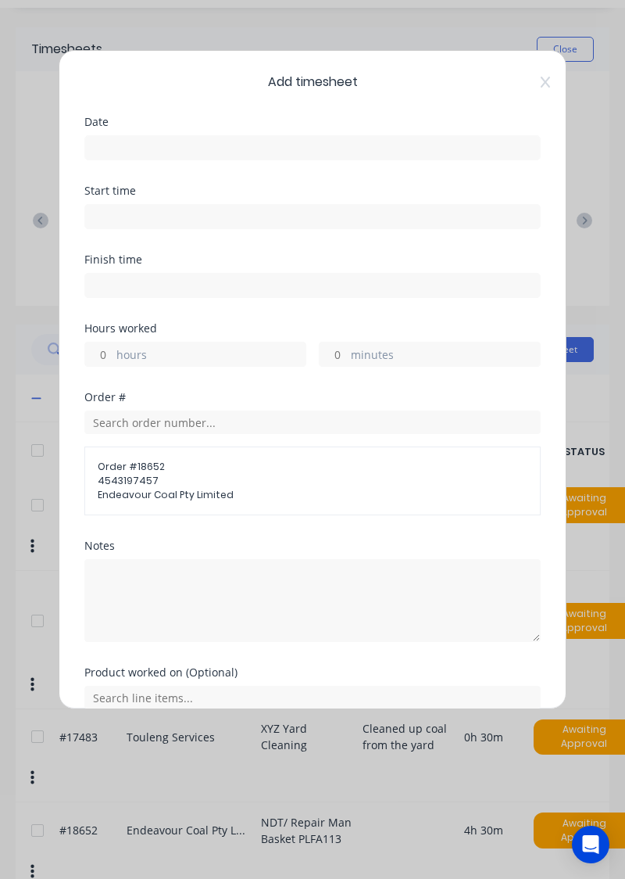
click at [99, 353] on input "hours" at bounding box center [98, 353] width 27 height 23
type input "7"
click at [333, 355] on input "minutes" at bounding box center [333, 353] width 27 height 23
type input "30"
click at [134, 686] on input "text" at bounding box center [312, 697] width 457 height 23
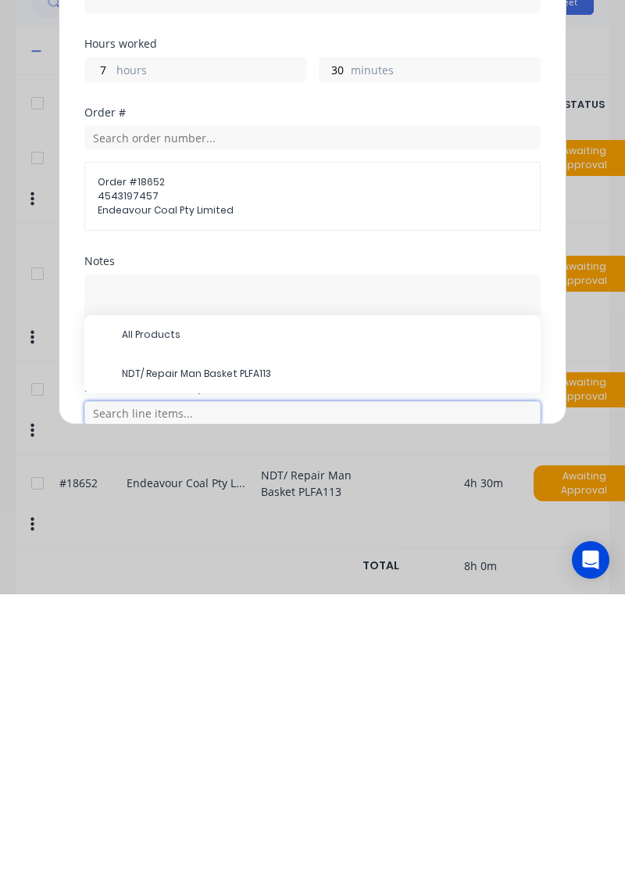
scroll to position [105, 0]
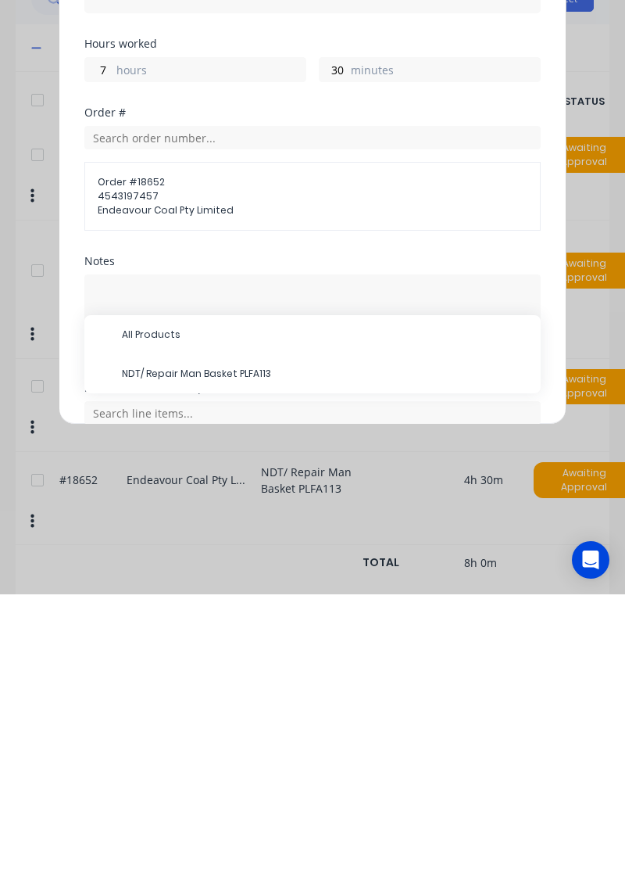
click at [140, 651] on span "NDT/ Repair Man Basket PLFA113" at bounding box center [325, 658] width 407 height 14
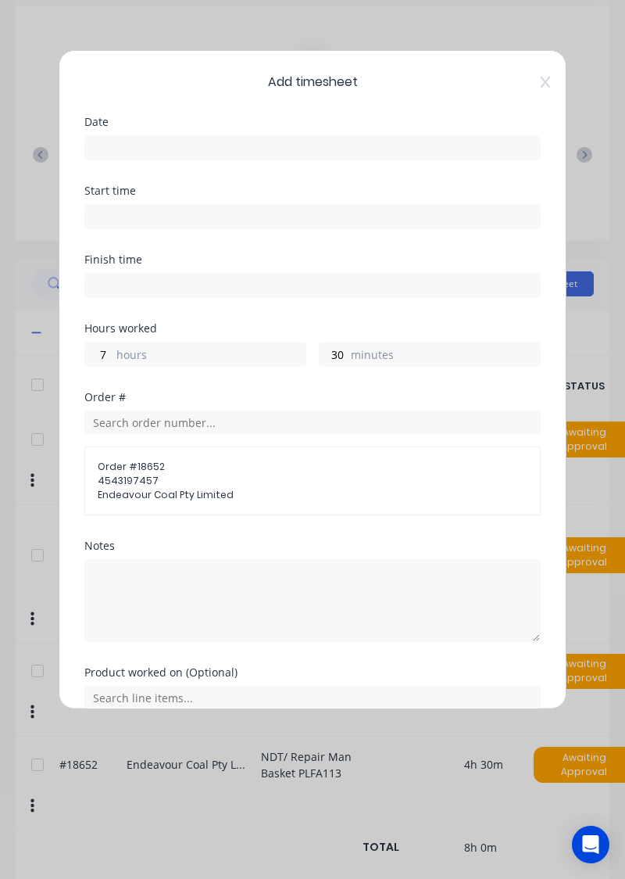
scroll to position [121, 0]
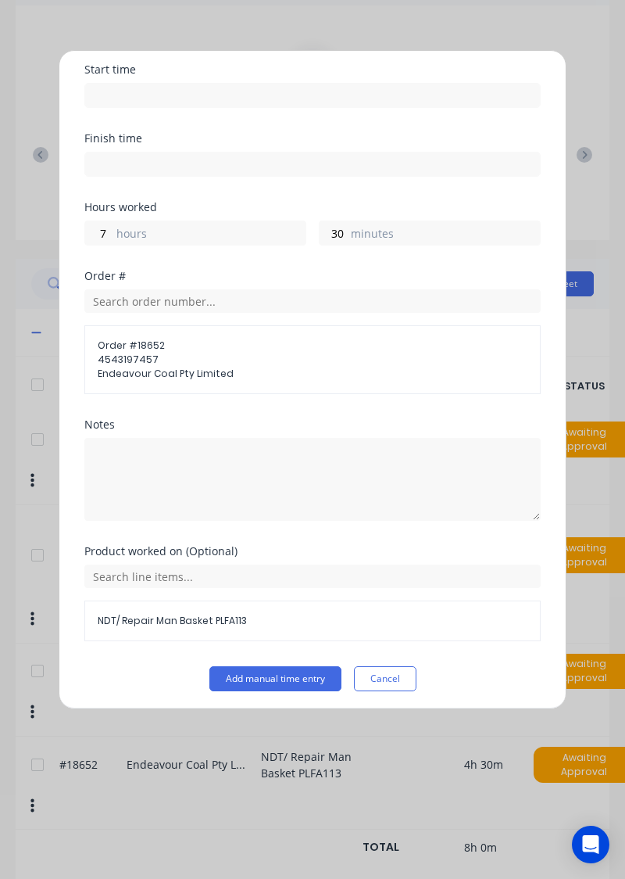
click at [313, 677] on button "Add manual time entry" at bounding box center [276, 678] width 132 height 25
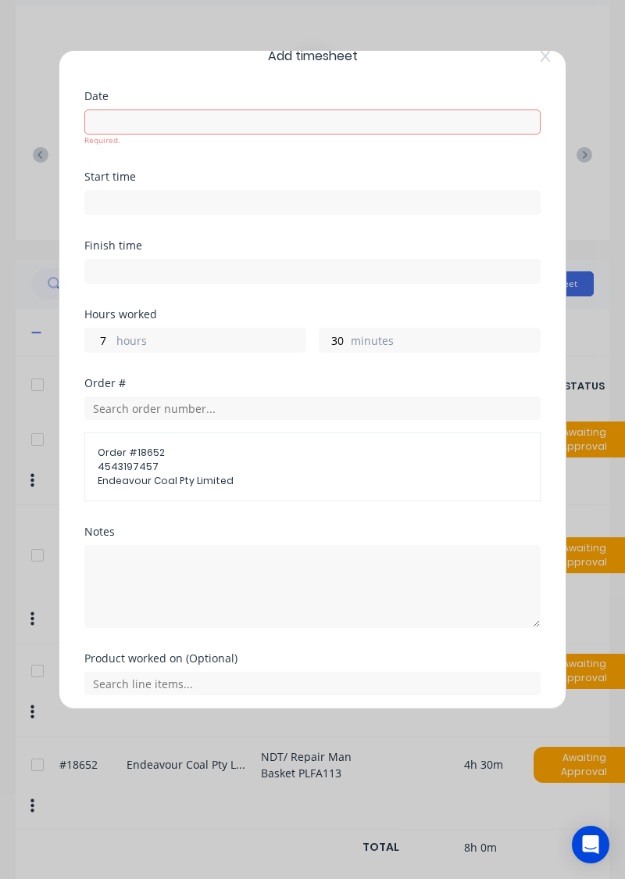
scroll to position [0, 0]
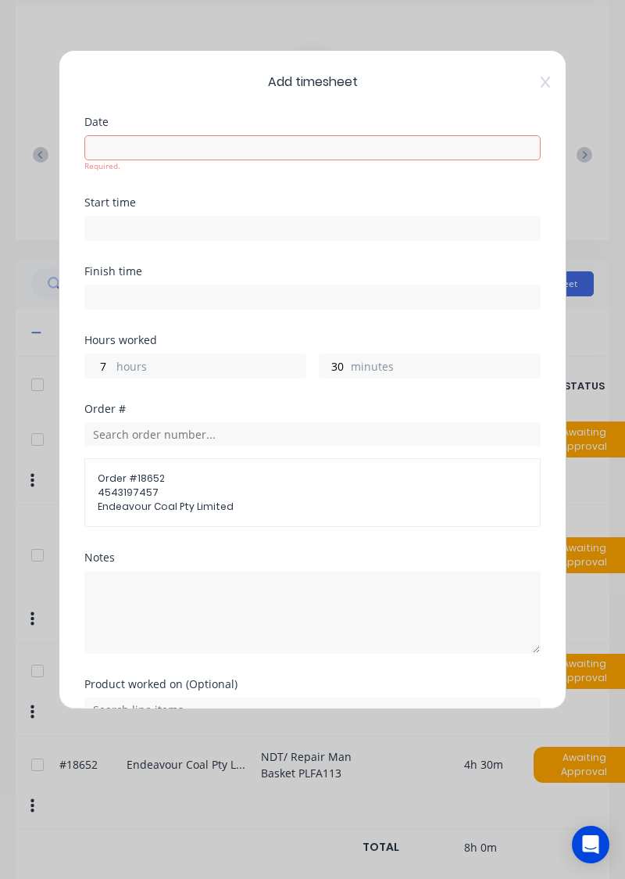
click at [202, 154] on input at bounding box center [312, 147] width 455 height 23
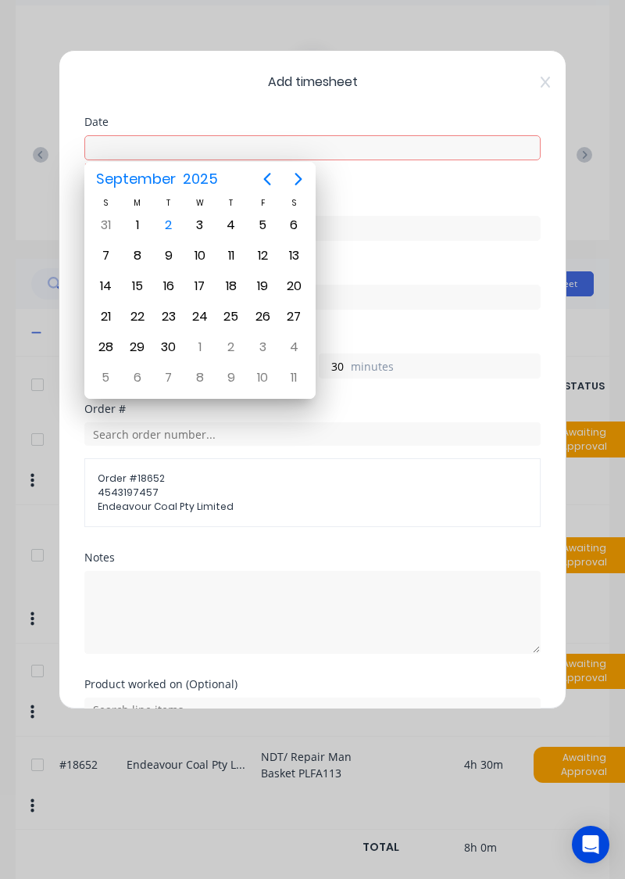
click at [170, 227] on div "2" at bounding box center [168, 224] width 23 height 23
type input "02/09/2025"
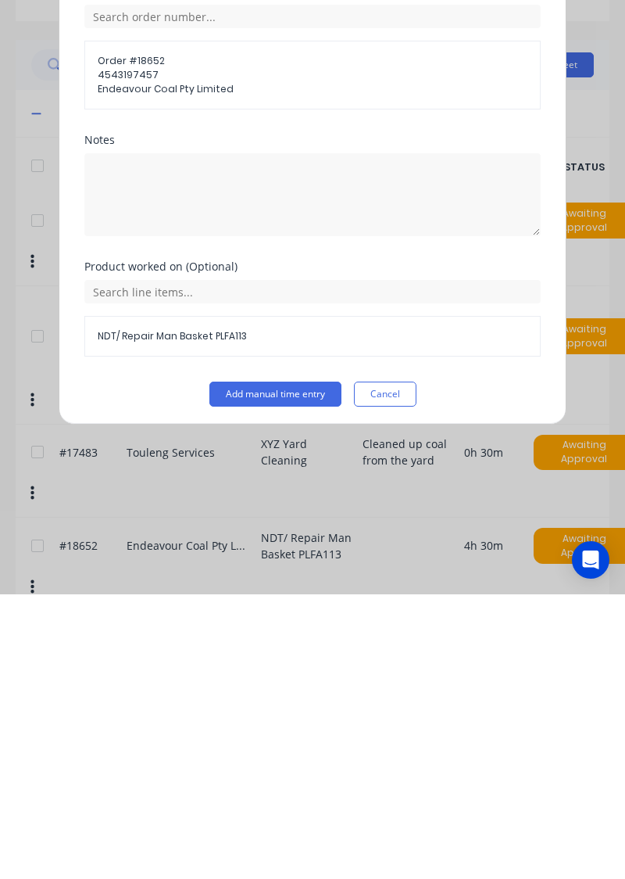
scroll to position [72, 0]
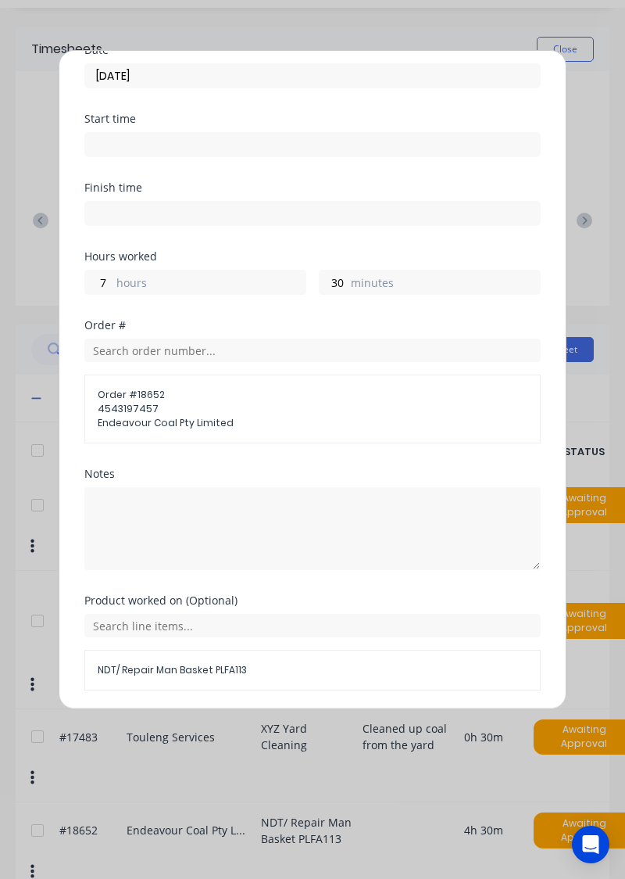
click at [297, 729] on button "Add manual time entry" at bounding box center [276, 727] width 132 height 25
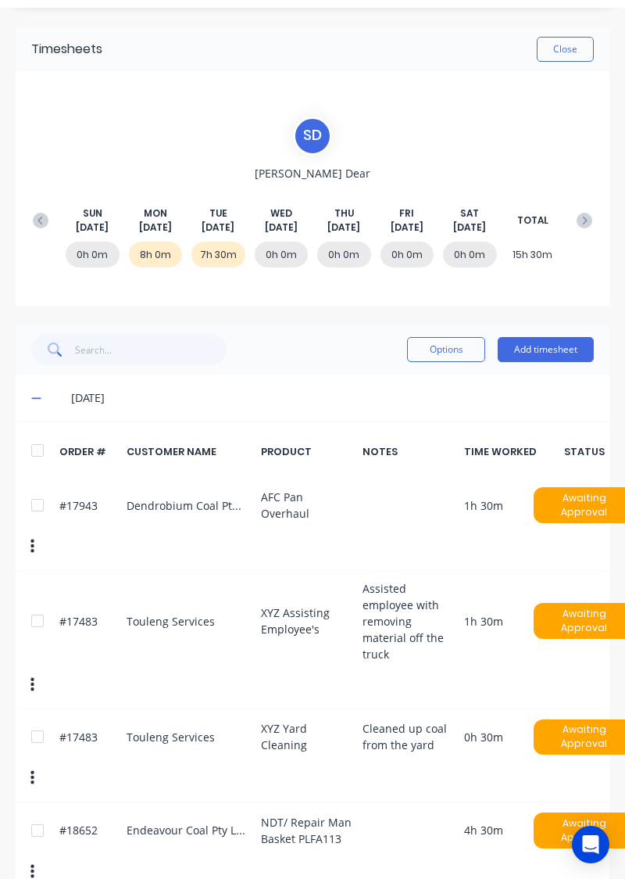
click at [542, 353] on button "Add timesheet" at bounding box center [546, 349] width 96 height 25
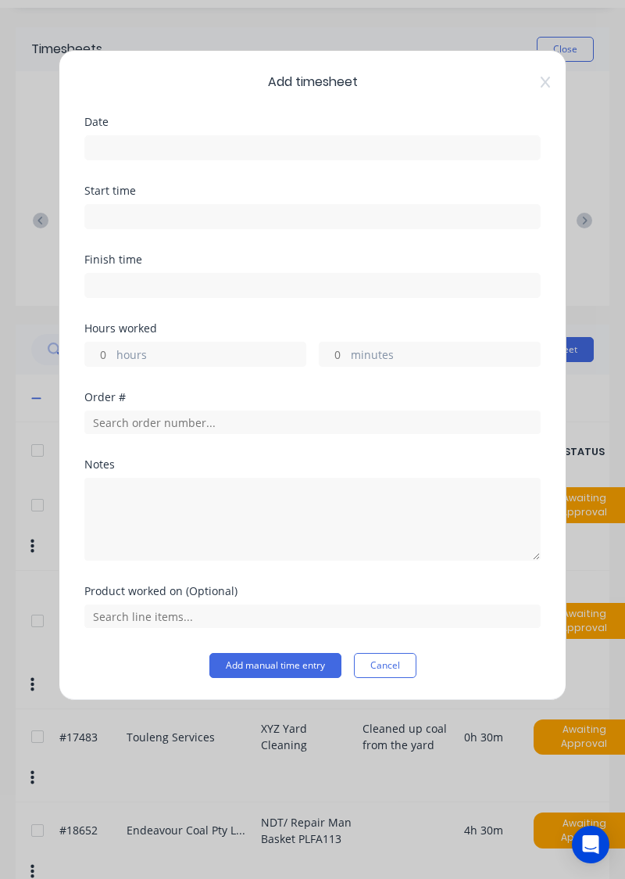
click at [100, 347] on input "hours" at bounding box center [98, 353] width 27 height 23
type input "7"
click at [336, 356] on input "minutes" at bounding box center [333, 353] width 27 height 23
type input "30"
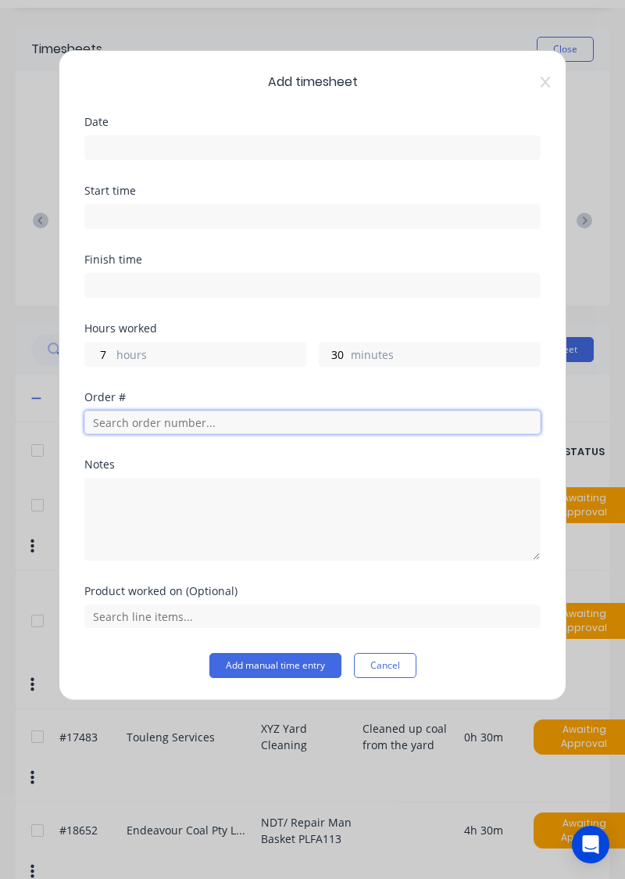
click at [286, 421] on input "text" at bounding box center [312, 421] width 457 height 23
type input "18751"
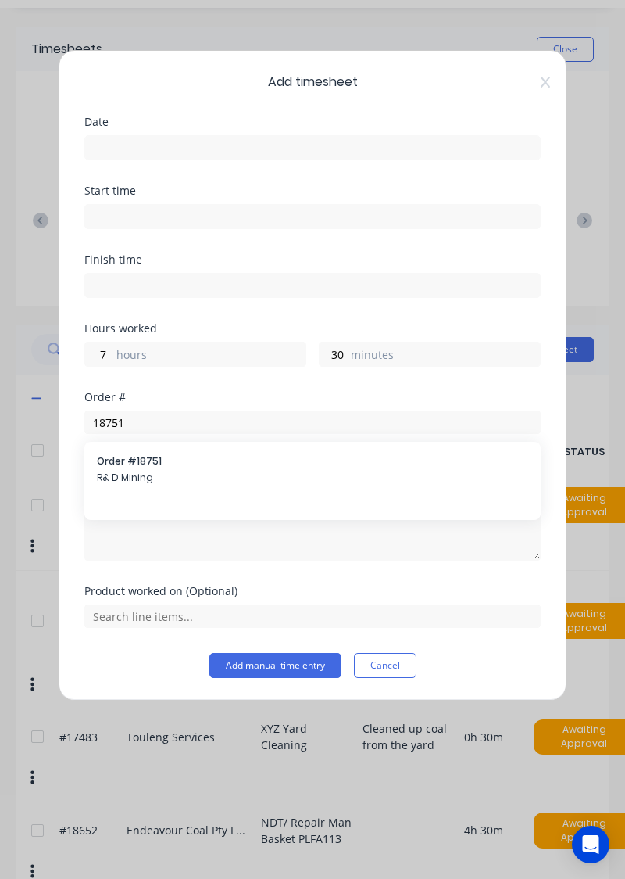
click at [113, 464] on span "Order # 18751" at bounding box center [313, 461] width 432 height 14
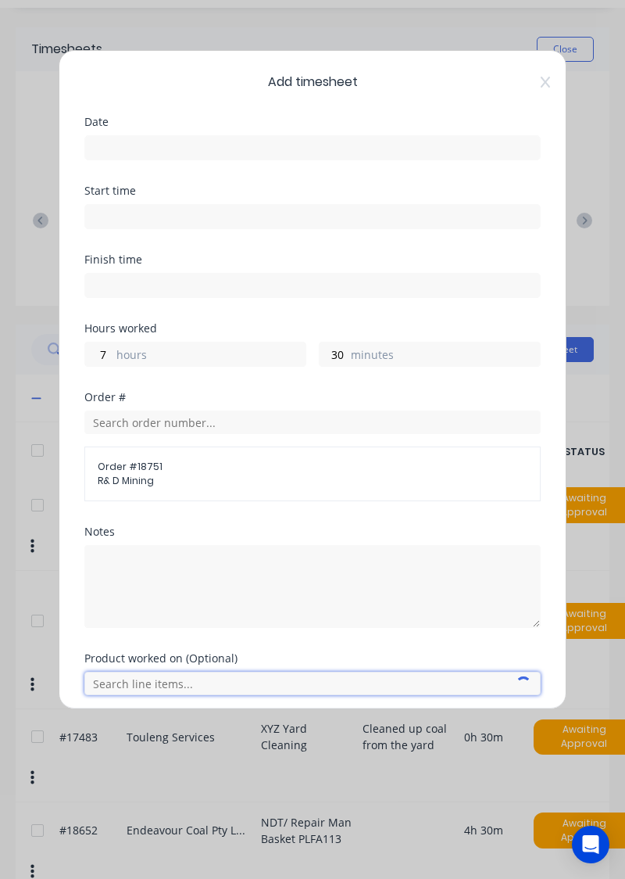
click at [114, 686] on input "text" at bounding box center [312, 683] width 457 height 23
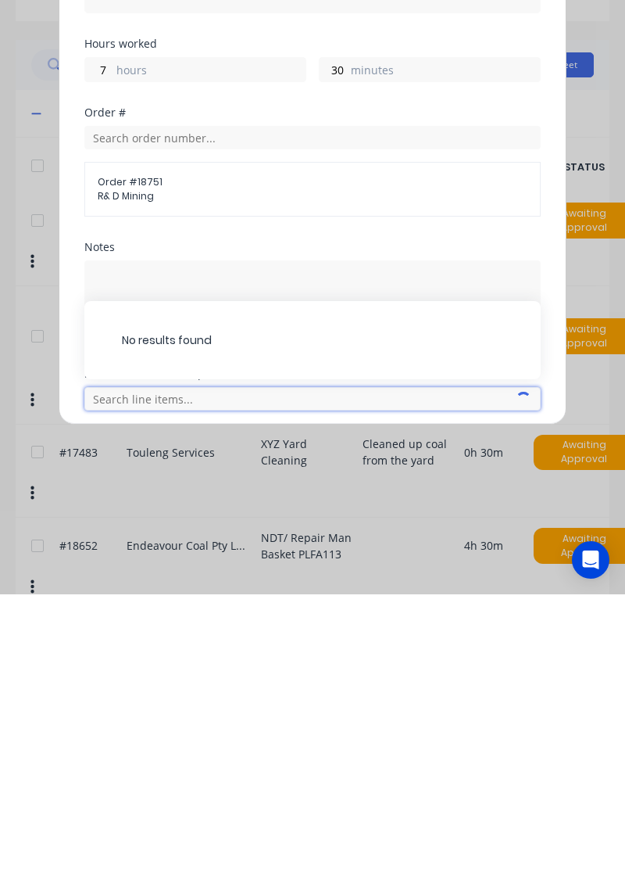
scroll to position [105, 0]
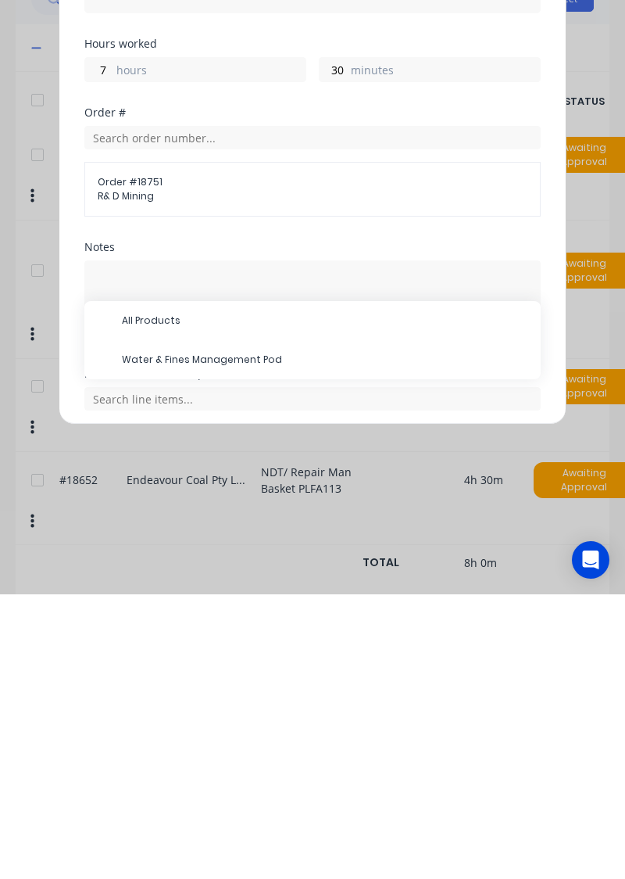
click at [134, 644] on span "Water & Fines Management Pod" at bounding box center [325, 644] width 407 height 14
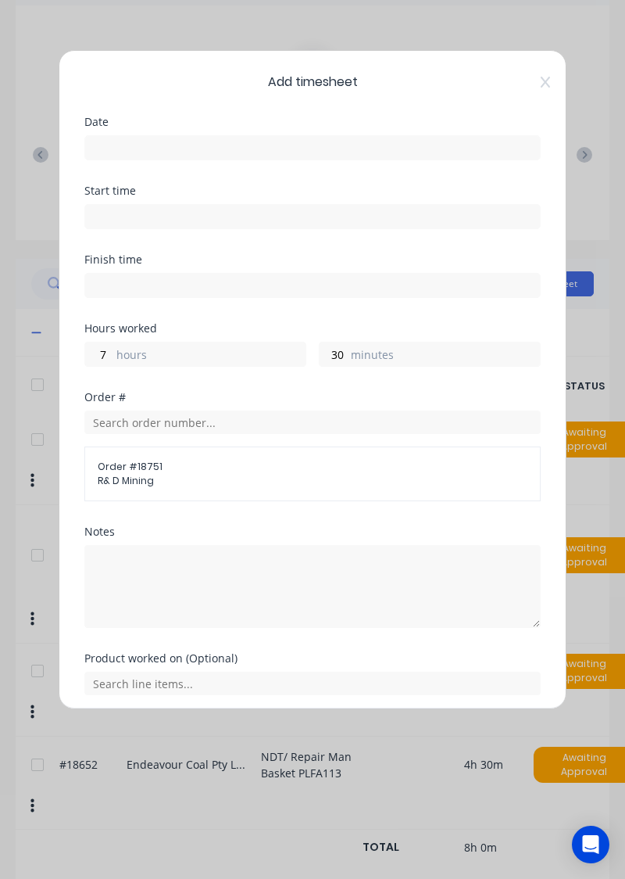
click at [114, 152] on input at bounding box center [312, 147] width 455 height 23
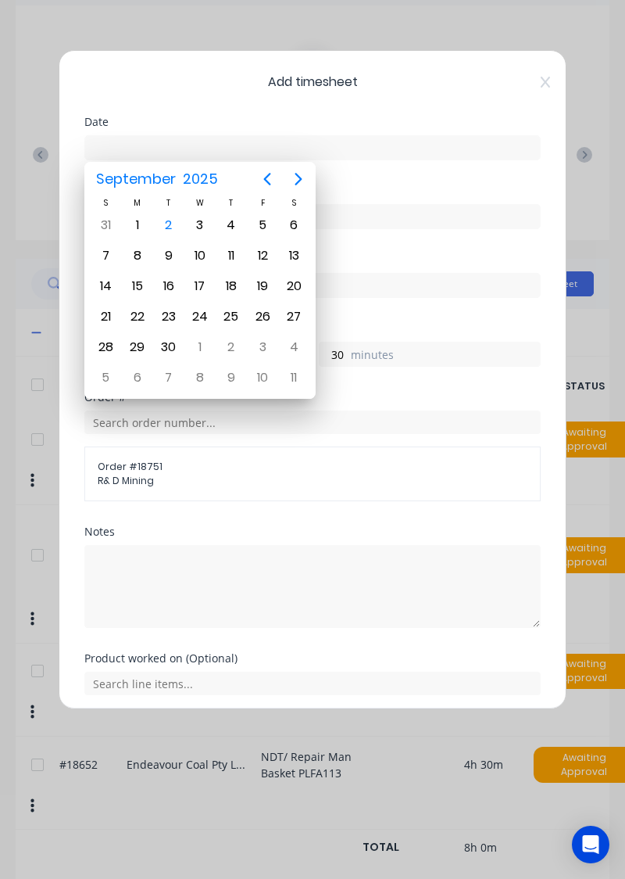
click at [158, 227] on div "2" at bounding box center [168, 224] width 23 height 23
type input "02/09/2025"
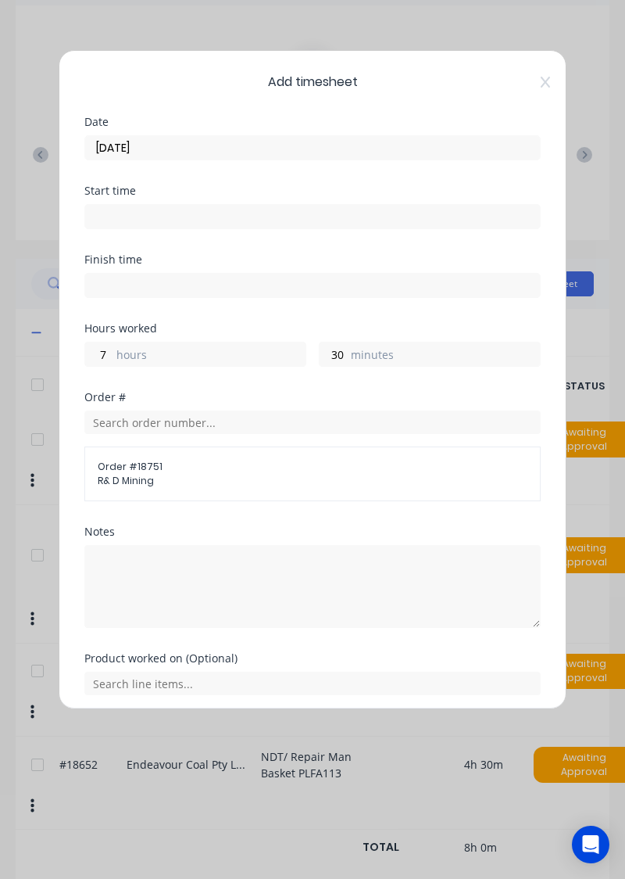
scroll to position [107, 0]
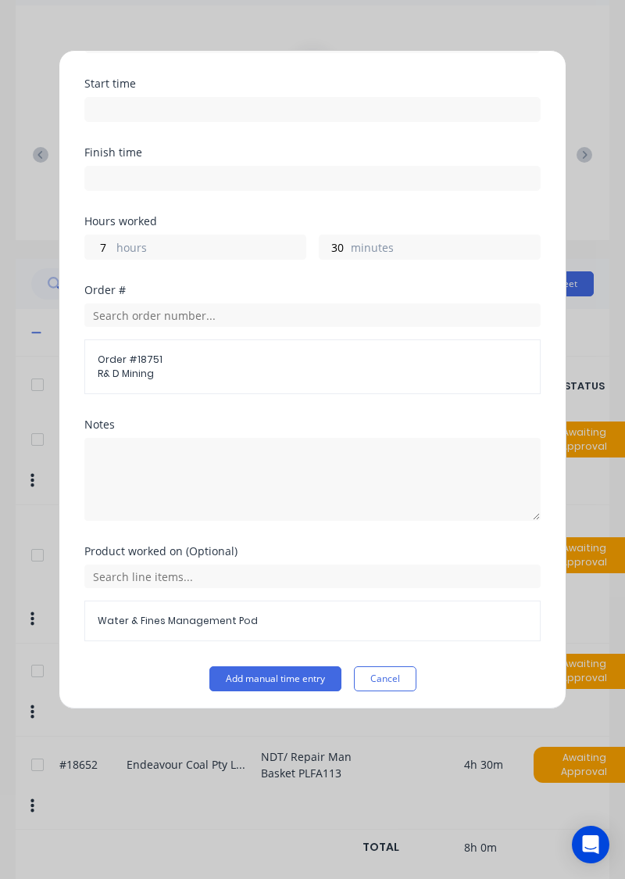
click at [302, 679] on button "Add manual time entry" at bounding box center [276, 678] width 132 height 25
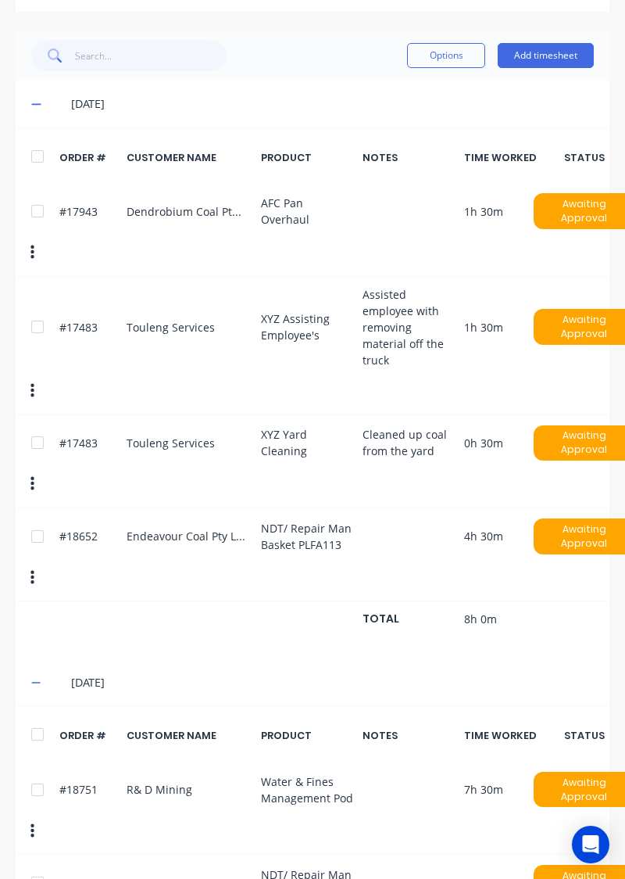
scroll to position [375, 0]
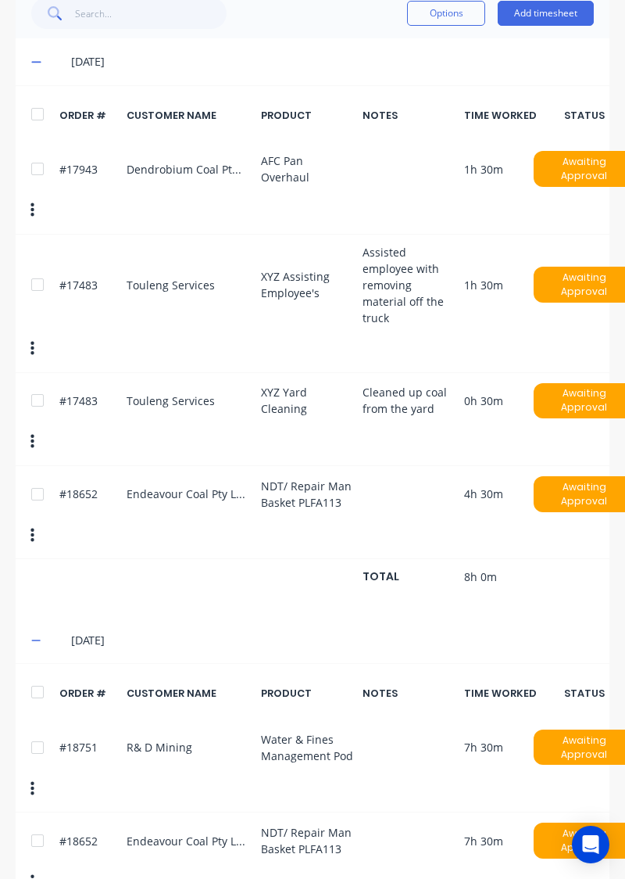
click at [568, 16] on button "Add timesheet" at bounding box center [546, 13] width 96 height 25
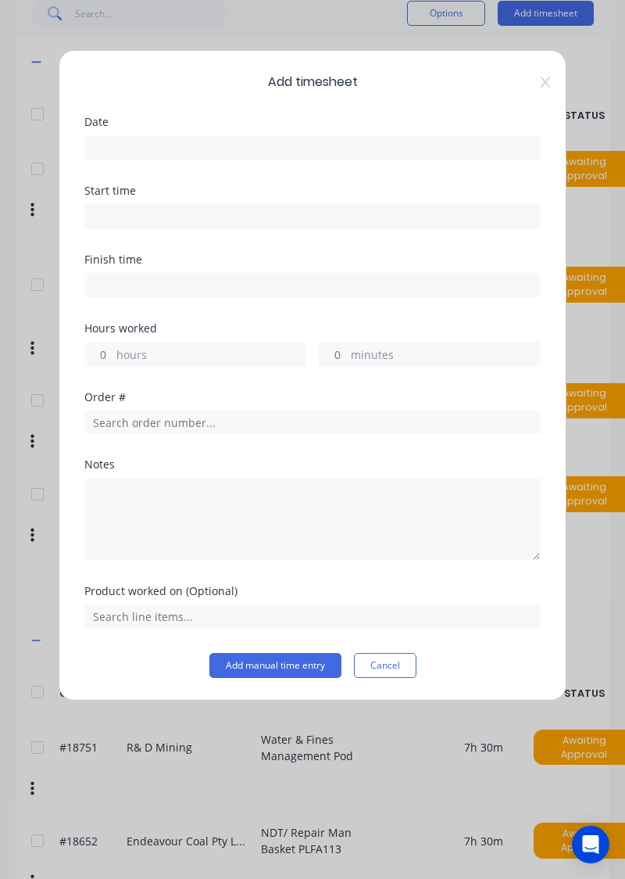
click at [119, 358] on label "hours" at bounding box center [210, 356] width 189 height 20
click at [113, 358] on input "hours" at bounding box center [98, 353] width 27 height 23
click at [338, 353] on input "minutes" at bounding box center [333, 353] width 27 height 23
type input "30"
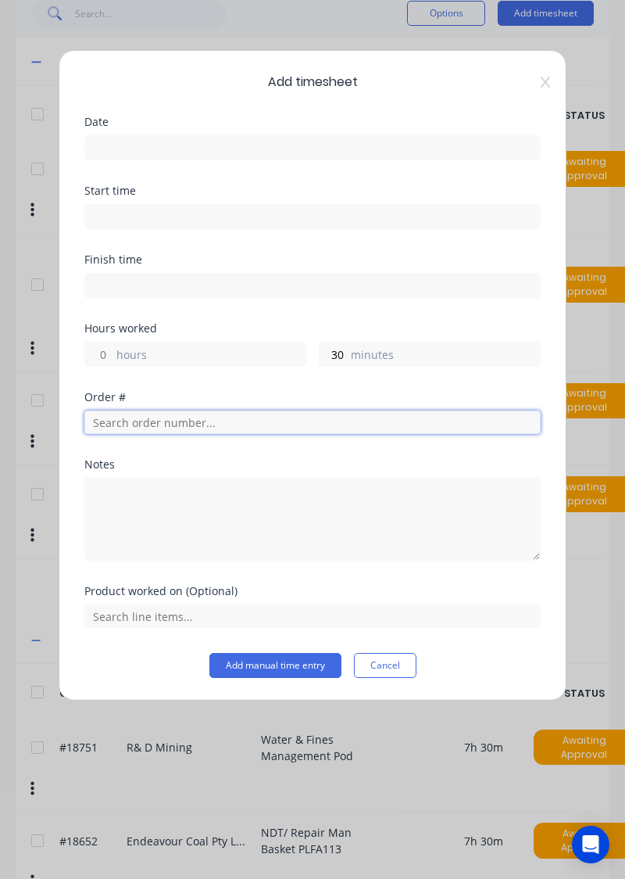
click at [216, 425] on input "text" at bounding box center [312, 421] width 457 height 23
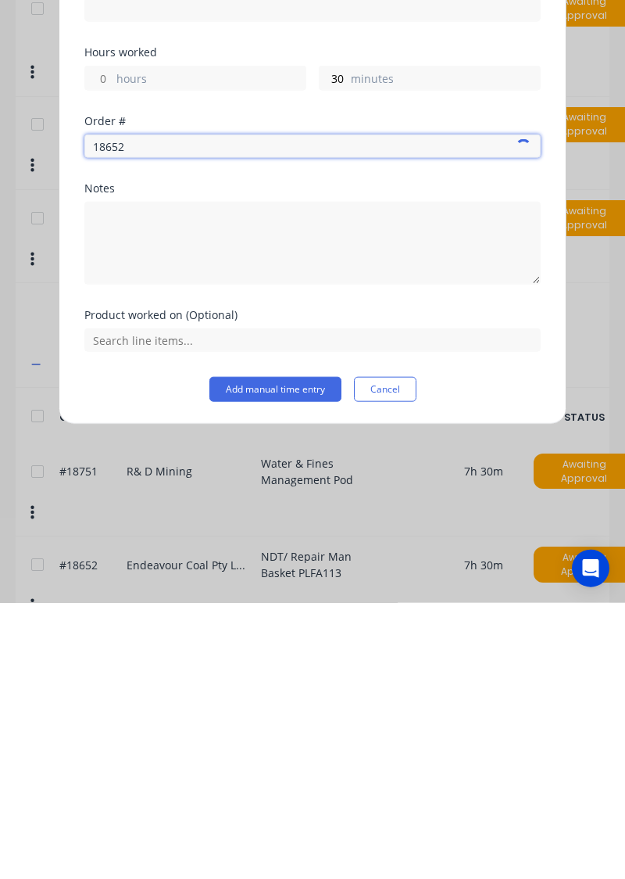
type input "18652"
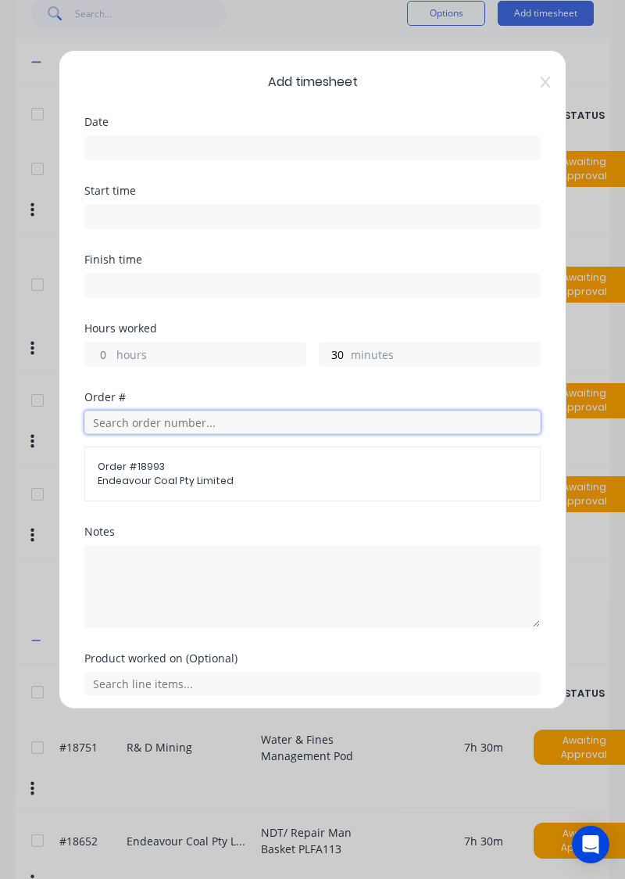
click at [106, 423] on input "text" at bounding box center [312, 421] width 457 height 23
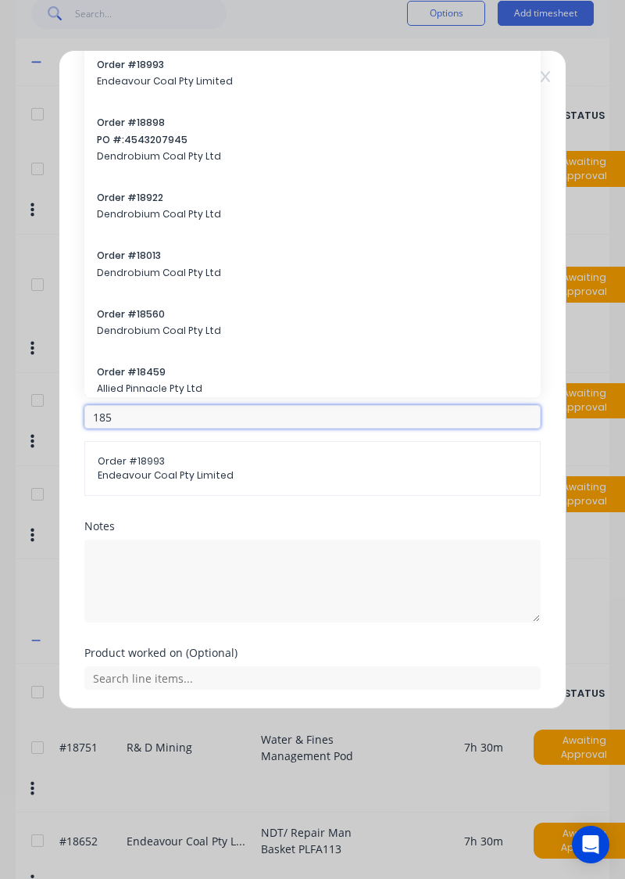
click at [323, 419] on input "185" at bounding box center [312, 416] width 457 height 23
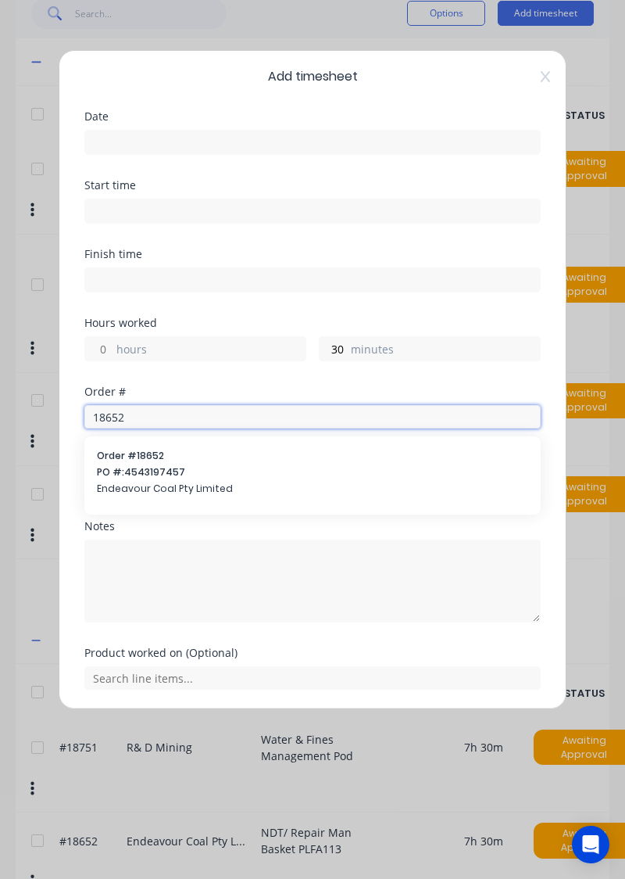
type input "18652"
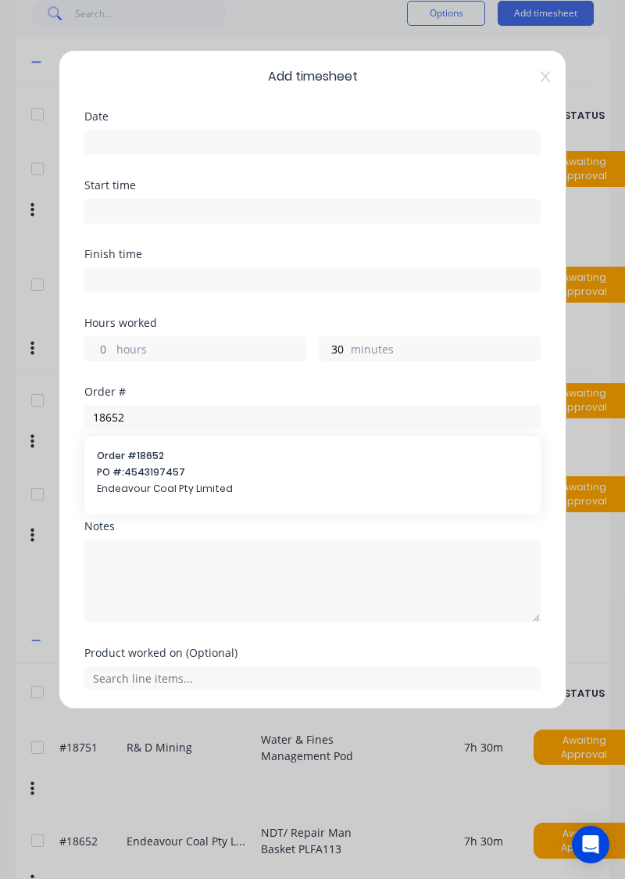
click at [113, 476] on span "PO #: 4543197457" at bounding box center [313, 472] width 432 height 14
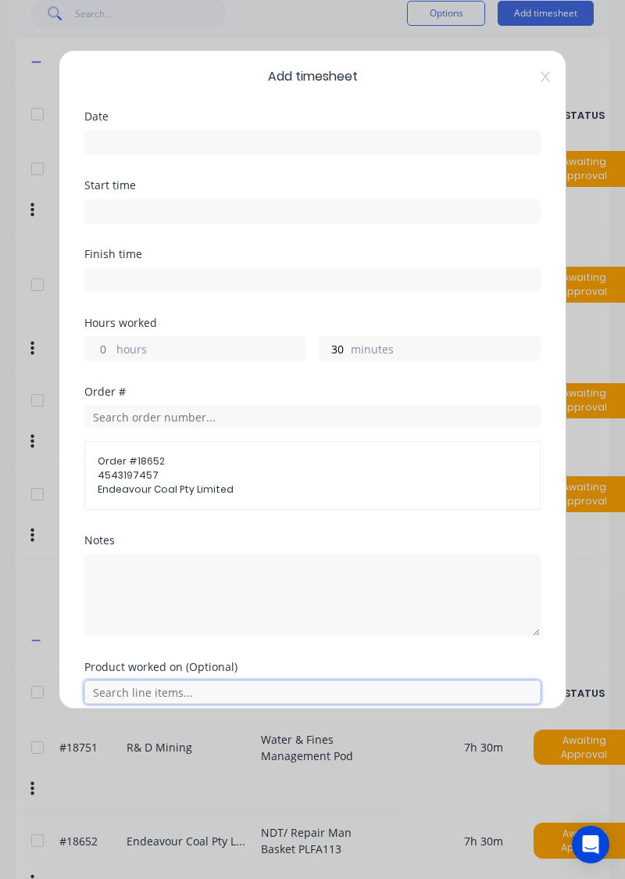
click at [119, 694] on input "text" at bounding box center [312, 691] width 457 height 23
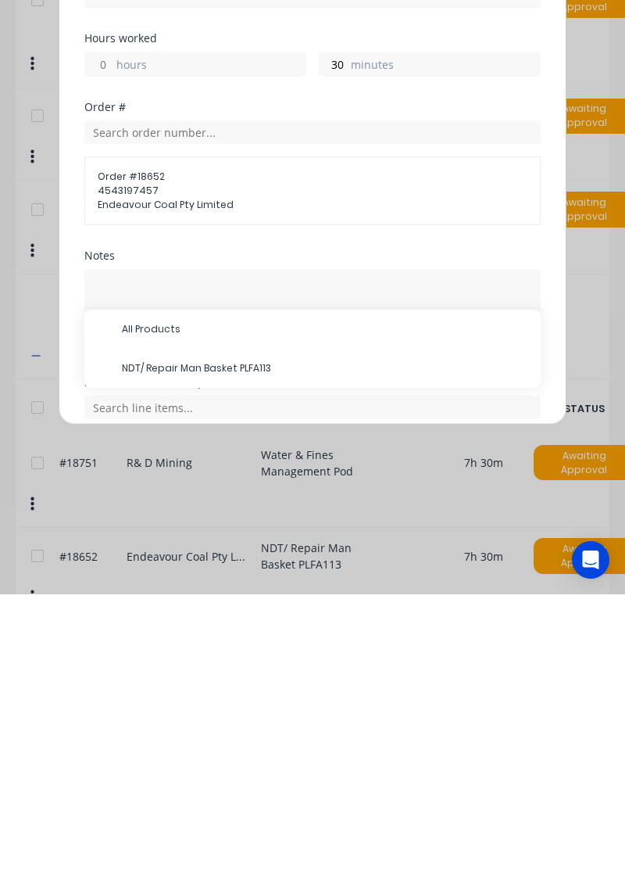
click at [310, 654] on span "NDT/ Repair Man Basket PLFA113" at bounding box center [325, 653] width 407 height 14
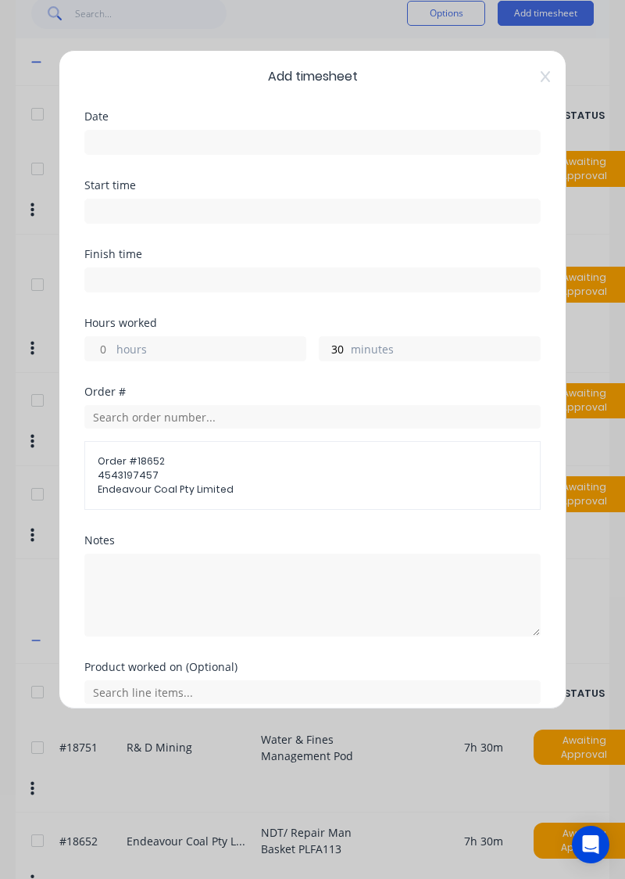
click at [94, 342] on input "hours" at bounding box center [98, 348] width 27 height 23
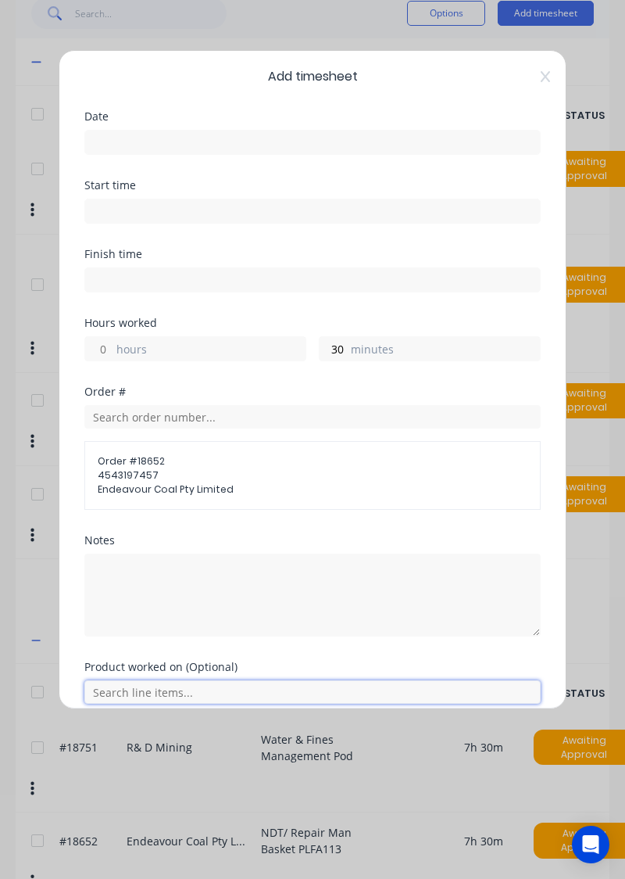
click at [112, 695] on input "text" at bounding box center [312, 691] width 457 height 23
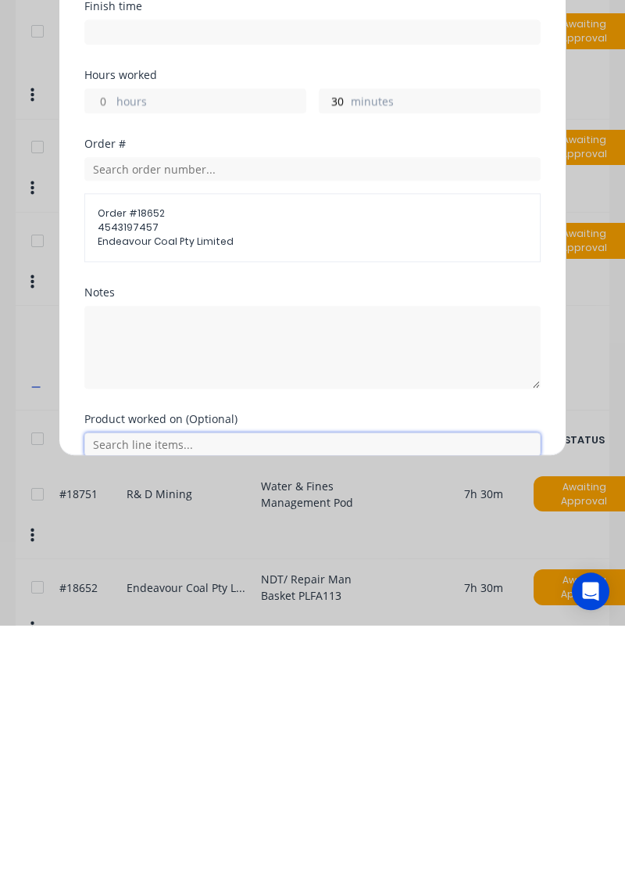
scroll to position [375, 0]
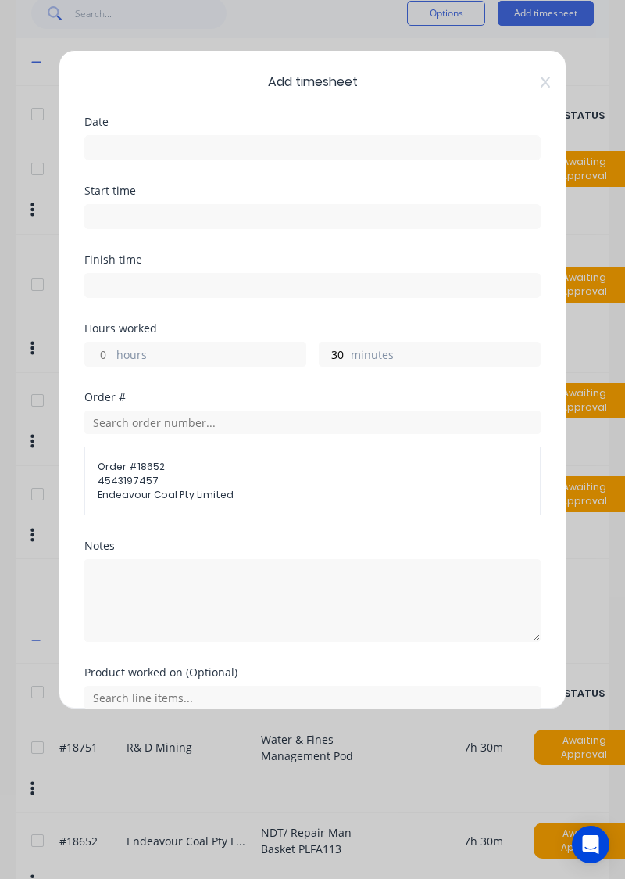
click at [104, 139] on input at bounding box center [312, 147] width 455 height 23
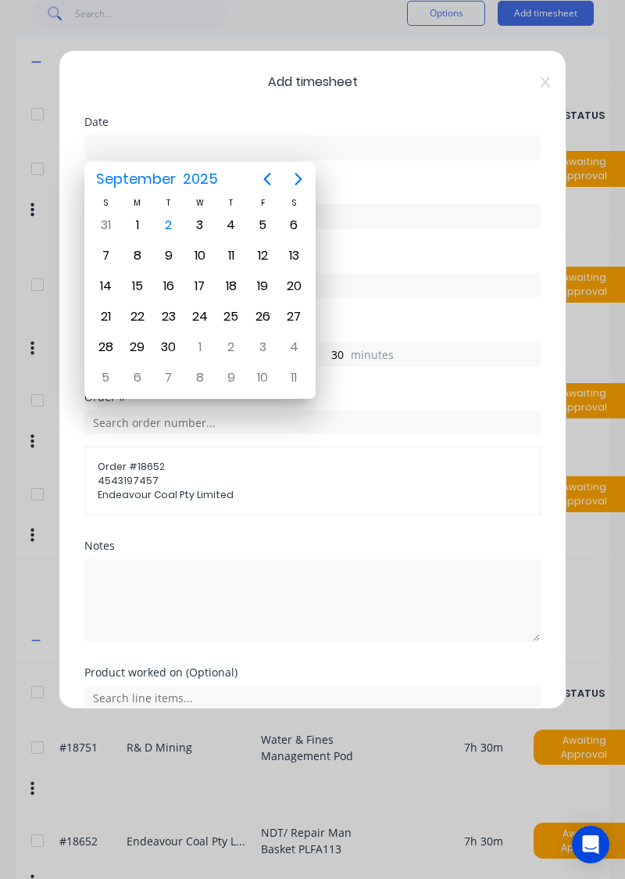
click at [167, 226] on div "2" at bounding box center [168, 224] width 23 height 23
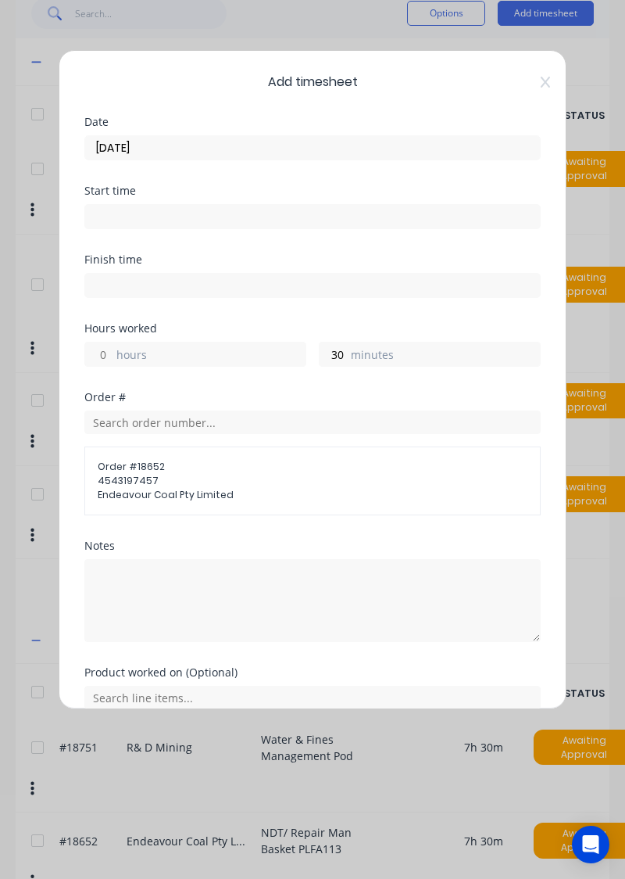
click at [353, 172] on div "Date 2/09/2025" at bounding box center [312, 150] width 457 height 69
click at [320, 141] on input "2/09/2025" at bounding box center [312, 147] width 455 height 23
type input "02/09/2025"
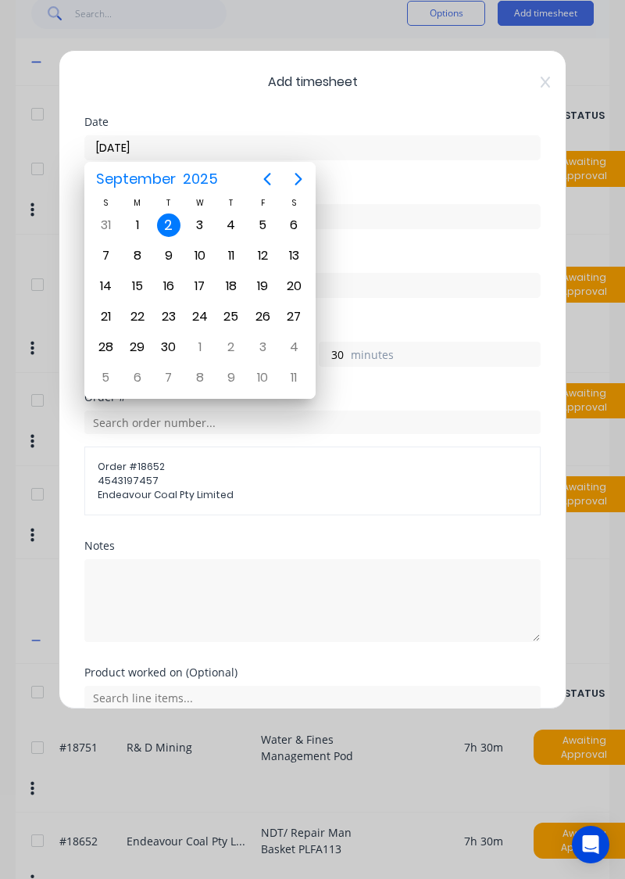
click at [168, 227] on div "2" at bounding box center [168, 224] width 23 height 23
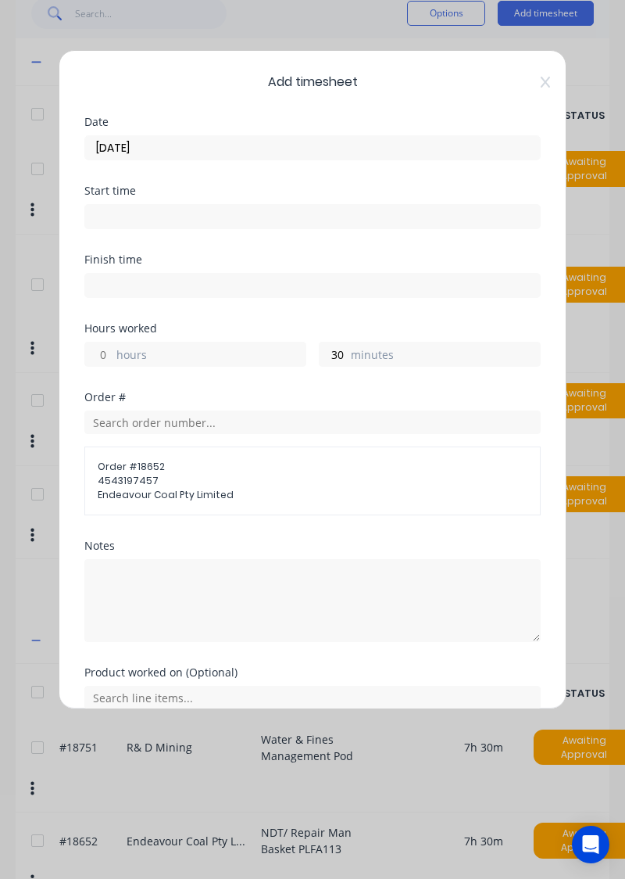
scroll to position [121, 0]
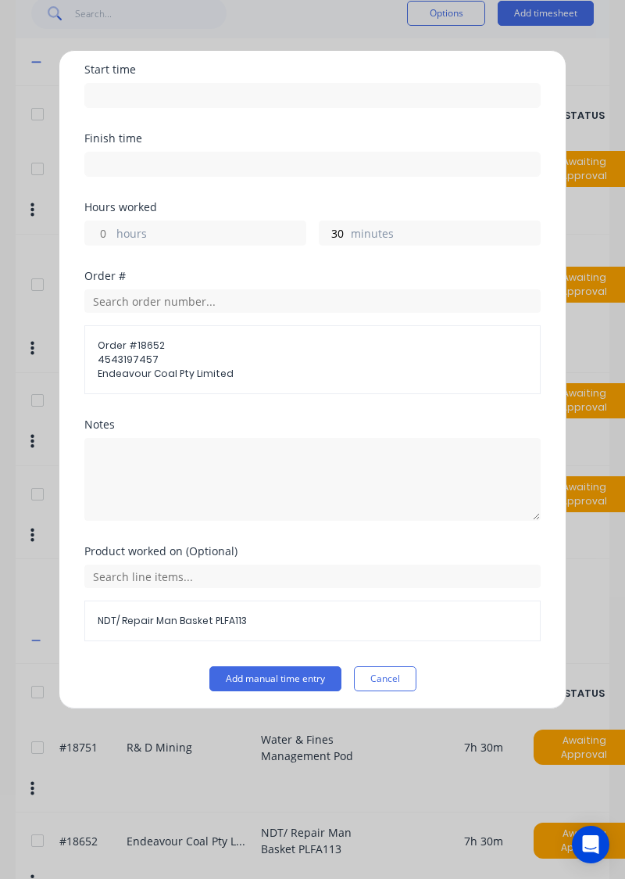
click at [292, 675] on button "Add manual time entry" at bounding box center [276, 678] width 132 height 25
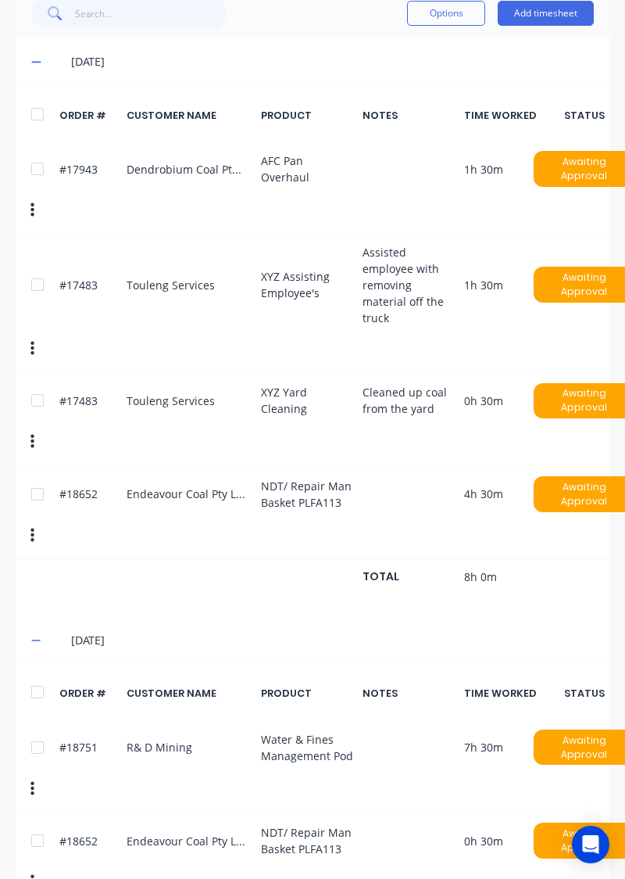
scroll to position [463, 0]
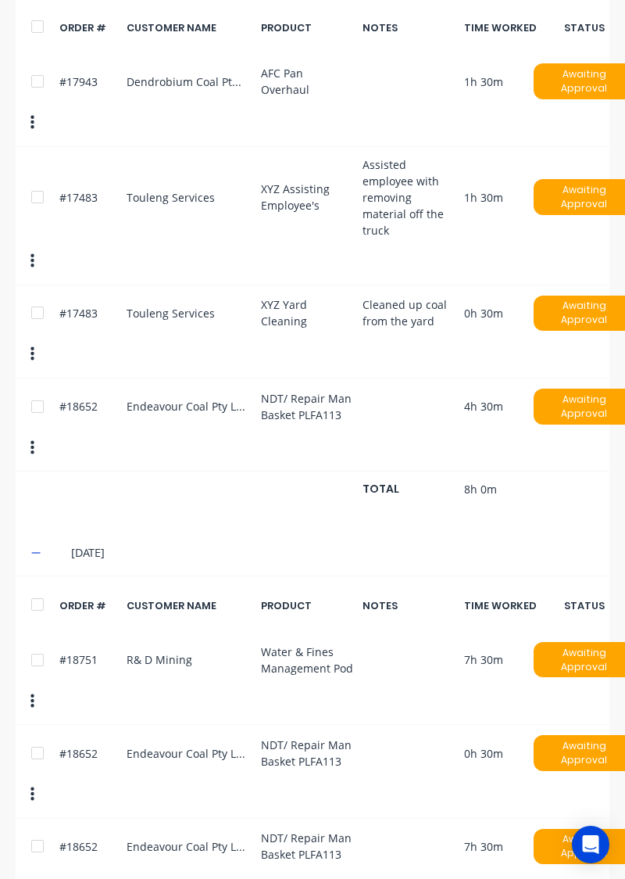
click at [39, 830] on div at bounding box center [37, 845] width 31 height 31
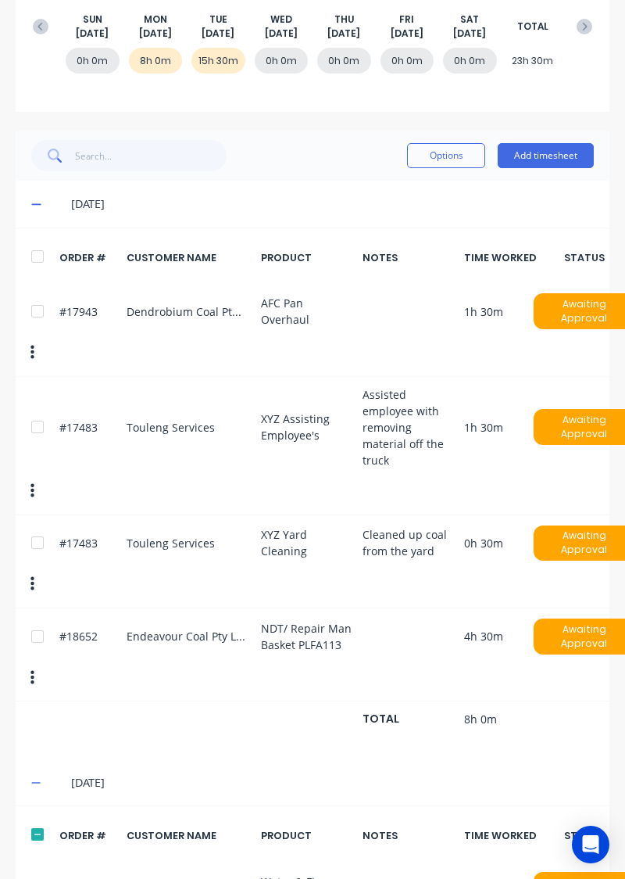
scroll to position [0, 0]
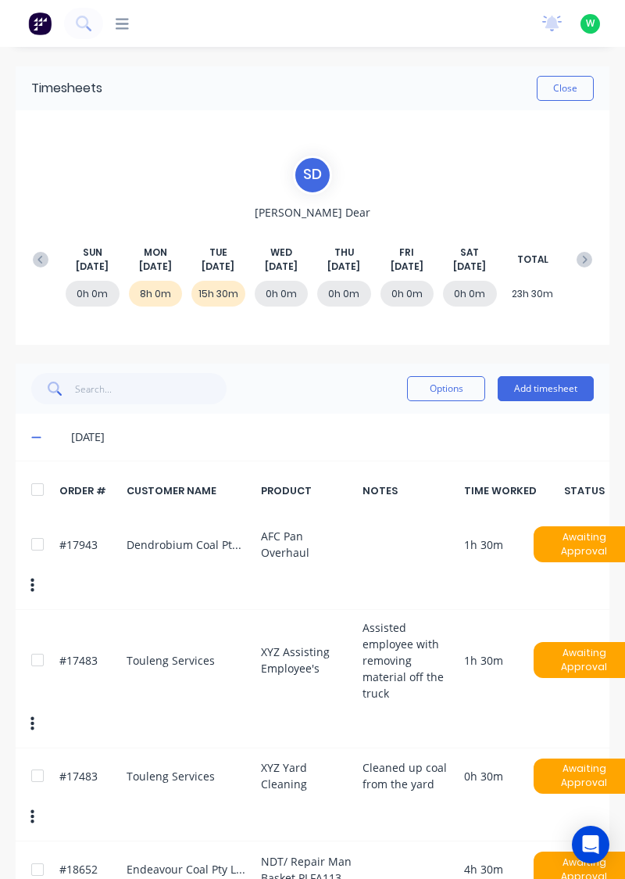
click at [566, 91] on button "Close" at bounding box center [565, 88] width 57 height 25
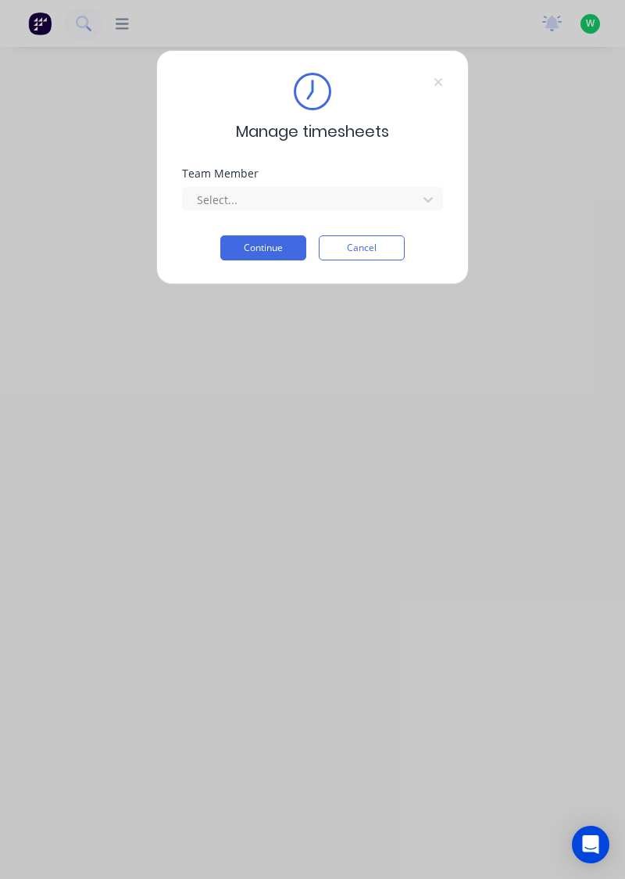
click at [196, 205] on input "text" at bounding box center [196, 200] width 3 height 16
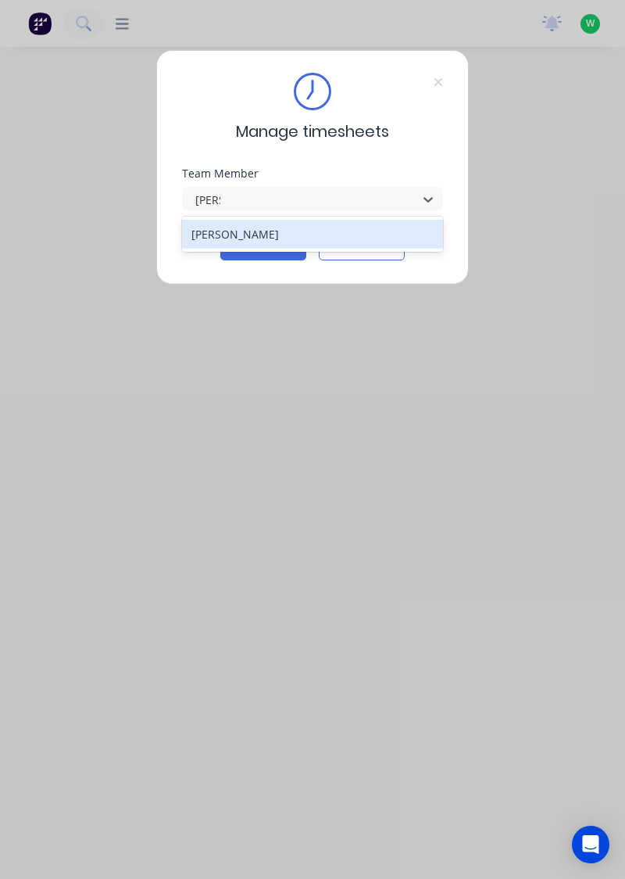
click at [208, 249] on div "[PERSON_NAME]" at bounding box center [313, 234] width 262 height 35
click at [243, 250] on div "[PERSON_NAME]" at bounding box center [313, 234] width 262 height 35
click at [213, 235] on div "[PERSON_NAME]" at bounding box center [313, 234] width 262 height 29
type input "[PERSON_NAME]"
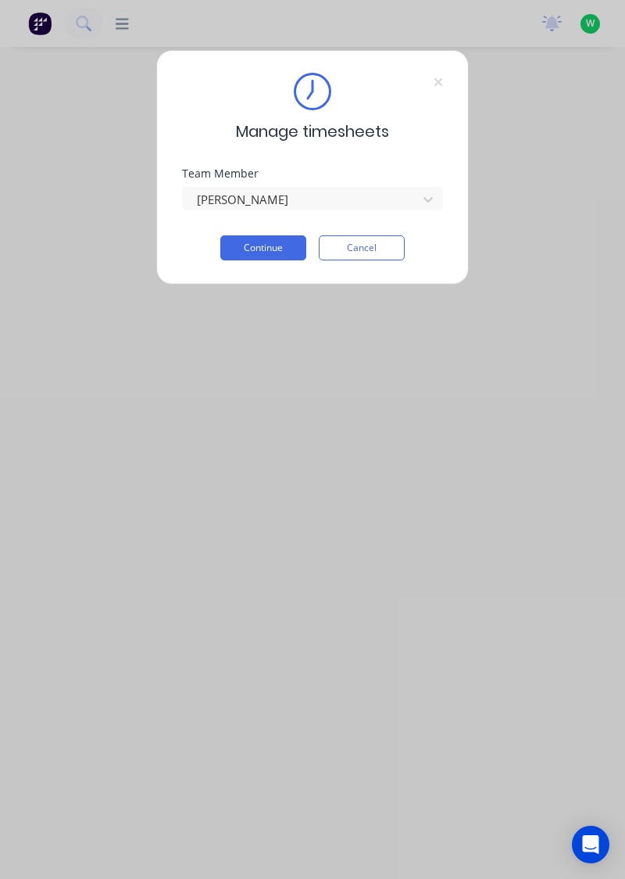
click at [248, 250] on button "Continue" at bounding box center [263, 247] width 86 height 25
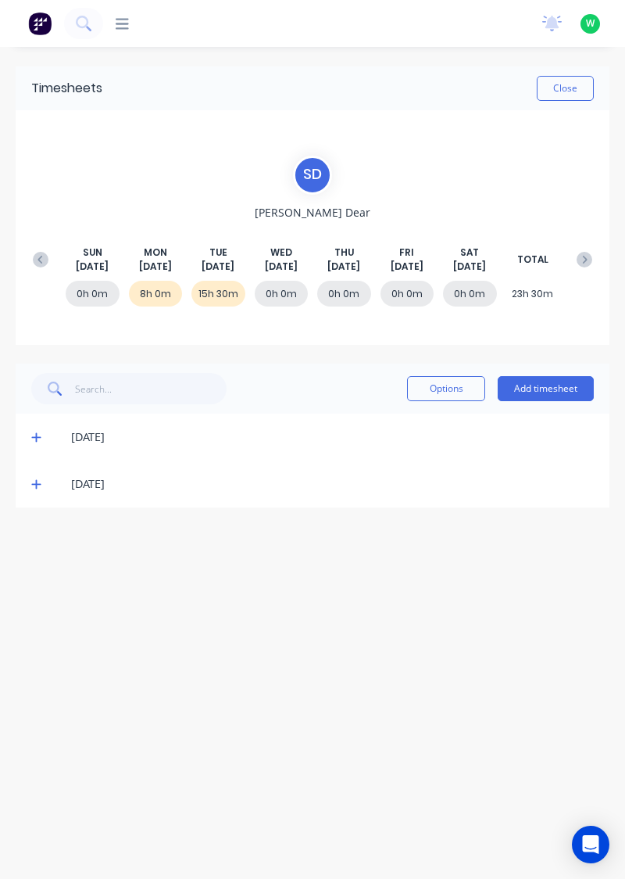
click at [55, 488] on div "[DATE]" at bounding box center [320, 483] width 548 height 17
click at [41, 478] on span at bounding box center [38, 484] width 15 height 16
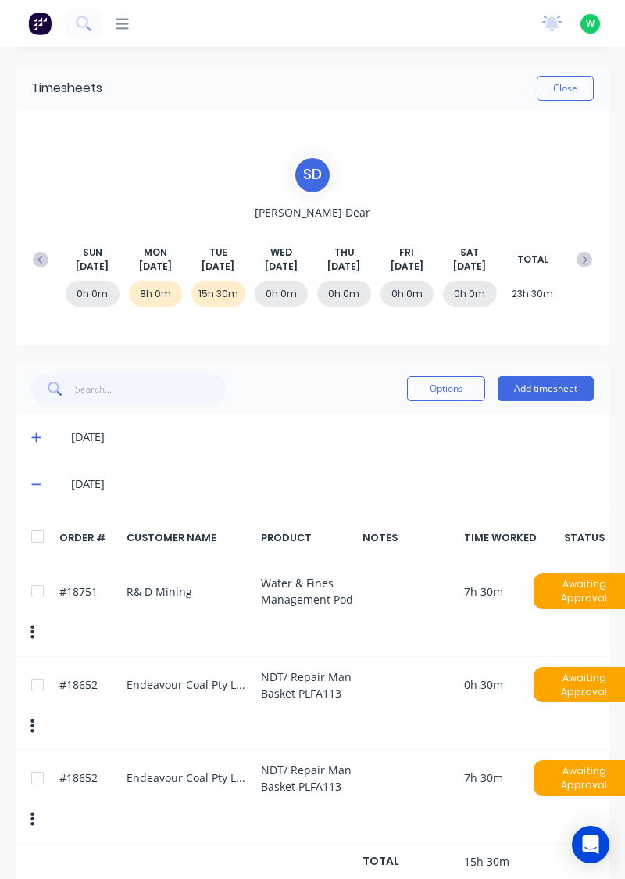
click at [39, 762] on div at bounding box center [37, 777] width 31 height 31
click at [457, 385] on button "Options" at bounding box center [446, 388] width 78 height 25
click at [417, 430] on div "Delete" at bounding box center [411, 428] width 120 height 23
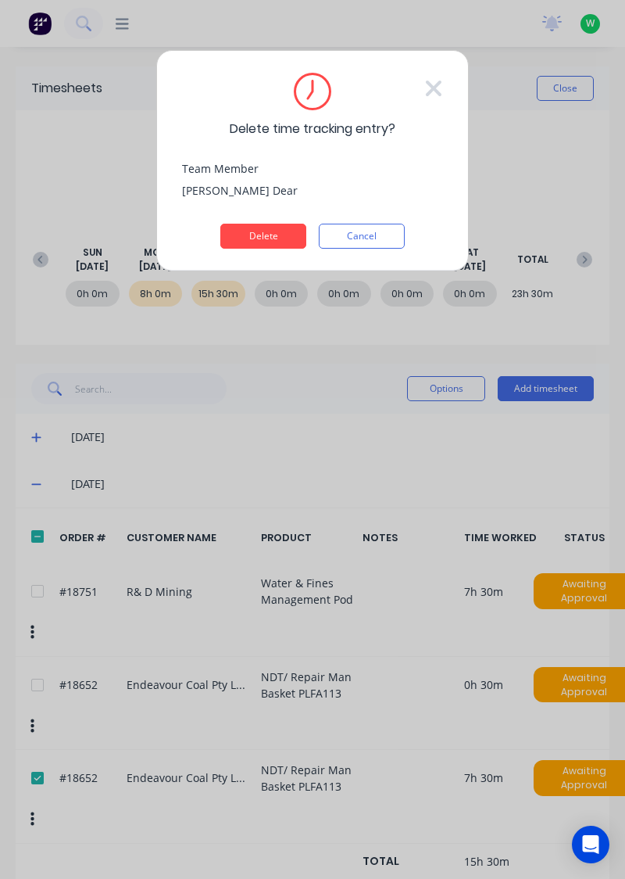
click at [273, 241] on button "Delete" at bounding box center [263, 236] width 86 height 25
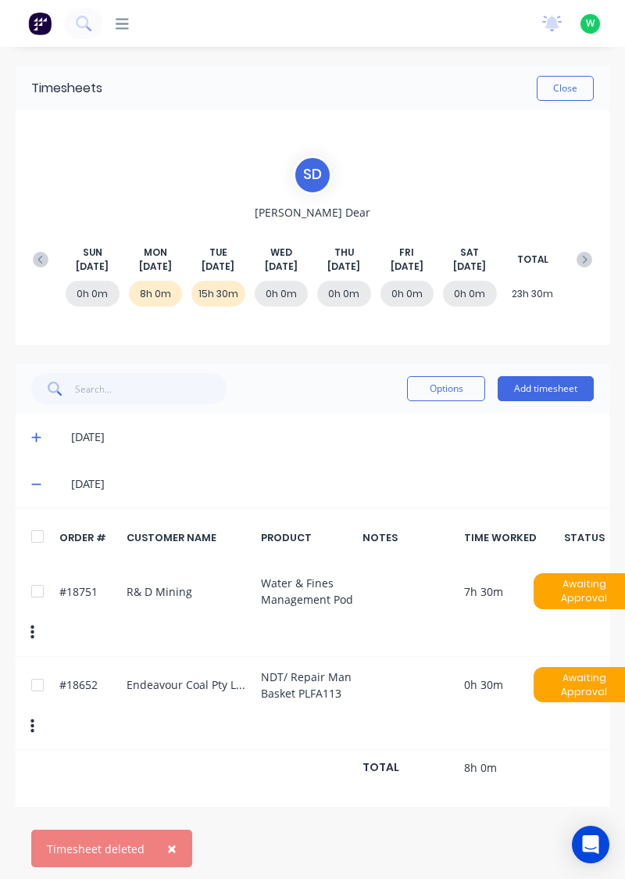
click at [571, 92] on button "Close" at bounding box center [565, 88] width 57 height 25
